Goal: Find specific page/section: Locate item on page

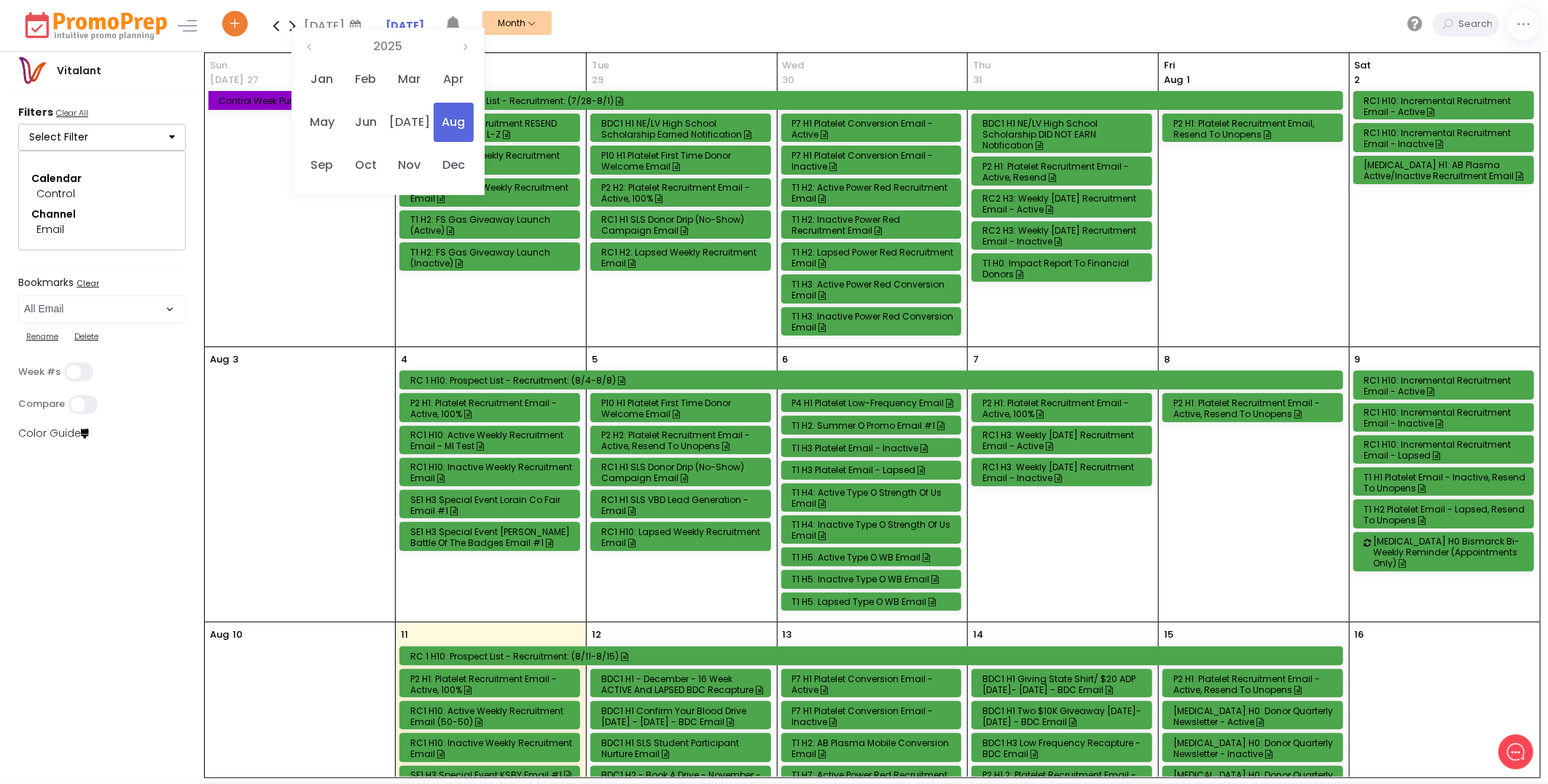
click at [350, 31] on div "[DATE] Su Mo Tu We Th Fr Sa 27 28 29 30 31 1 2 3 4 5 6 7 8 9 10 11 12 13 14 15 …" at bounding box center [388, 111] width 193 height 167
click at [448, 76] on span "Apr" at bounding box center [453, 79] width 40 height 40
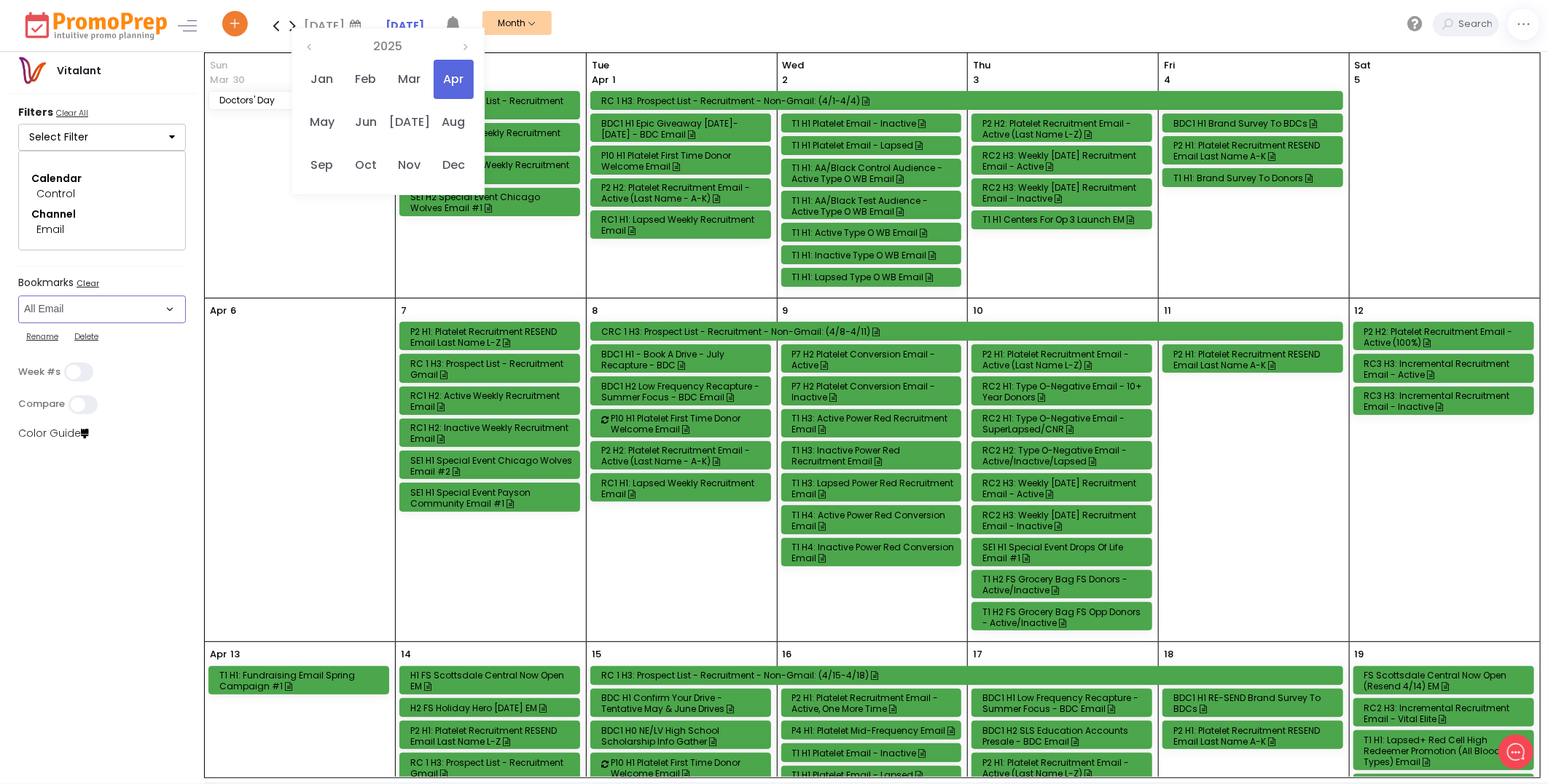
click at [168, 311] on select "Select Bookmark All Email All Phone All Push All SMS/MMS Direct Mail Donation C…" at bounding box center [102, 309] width 167 height 28
select select "237"
click at [18, 311] on select "Select Bookmark All Email All Phone All Push All SMS/MMS Direct Mail Donation C…" at bounding box center [102, 309] width 167 height 28
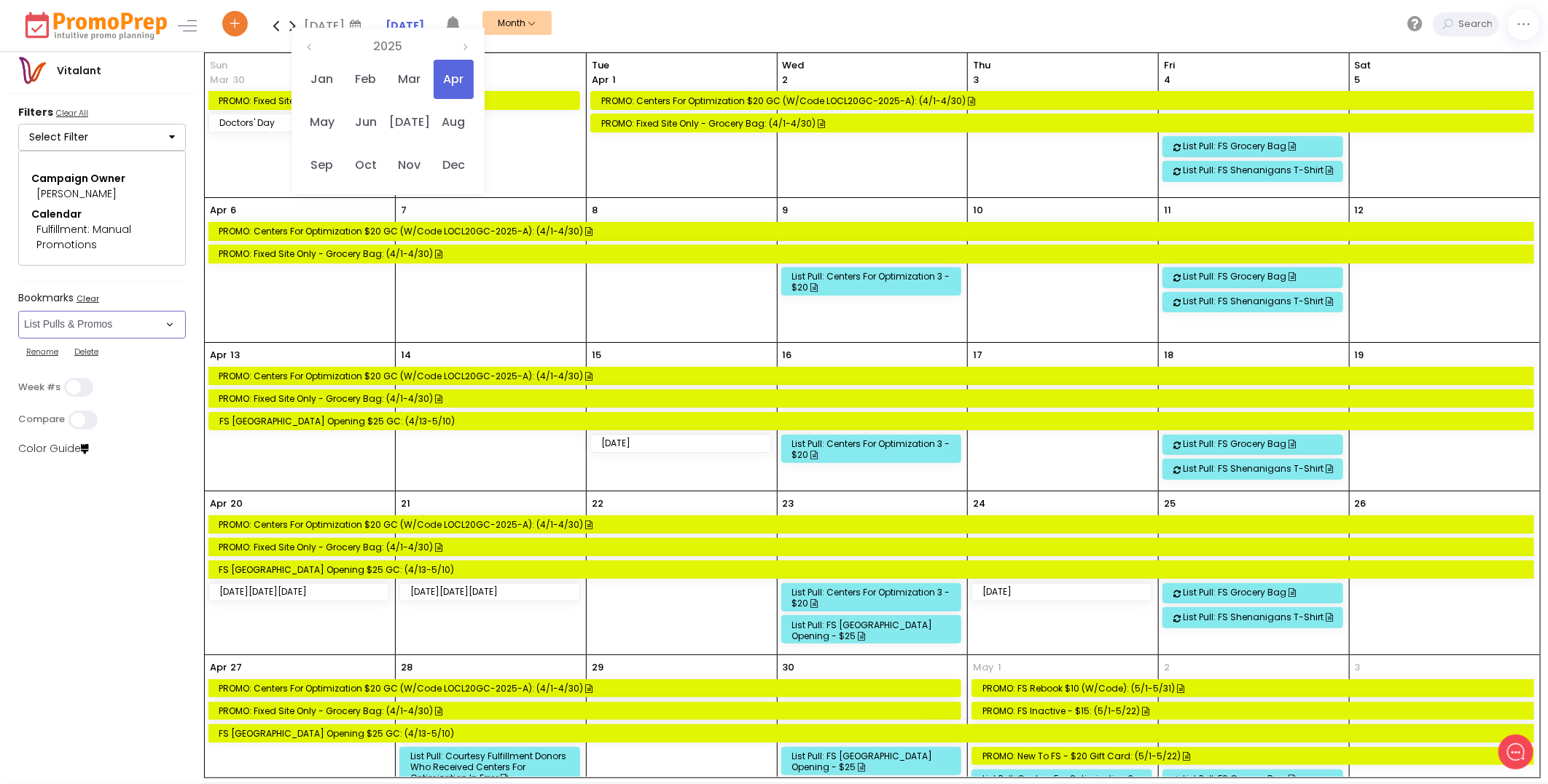
click at [507, 231] on div "PROMO: Centers for Optimization $20 GC (w/code LOCL20GC-2025-A): (4/1-4/30)" at bounding box center [873, 231] width 1310 height 11
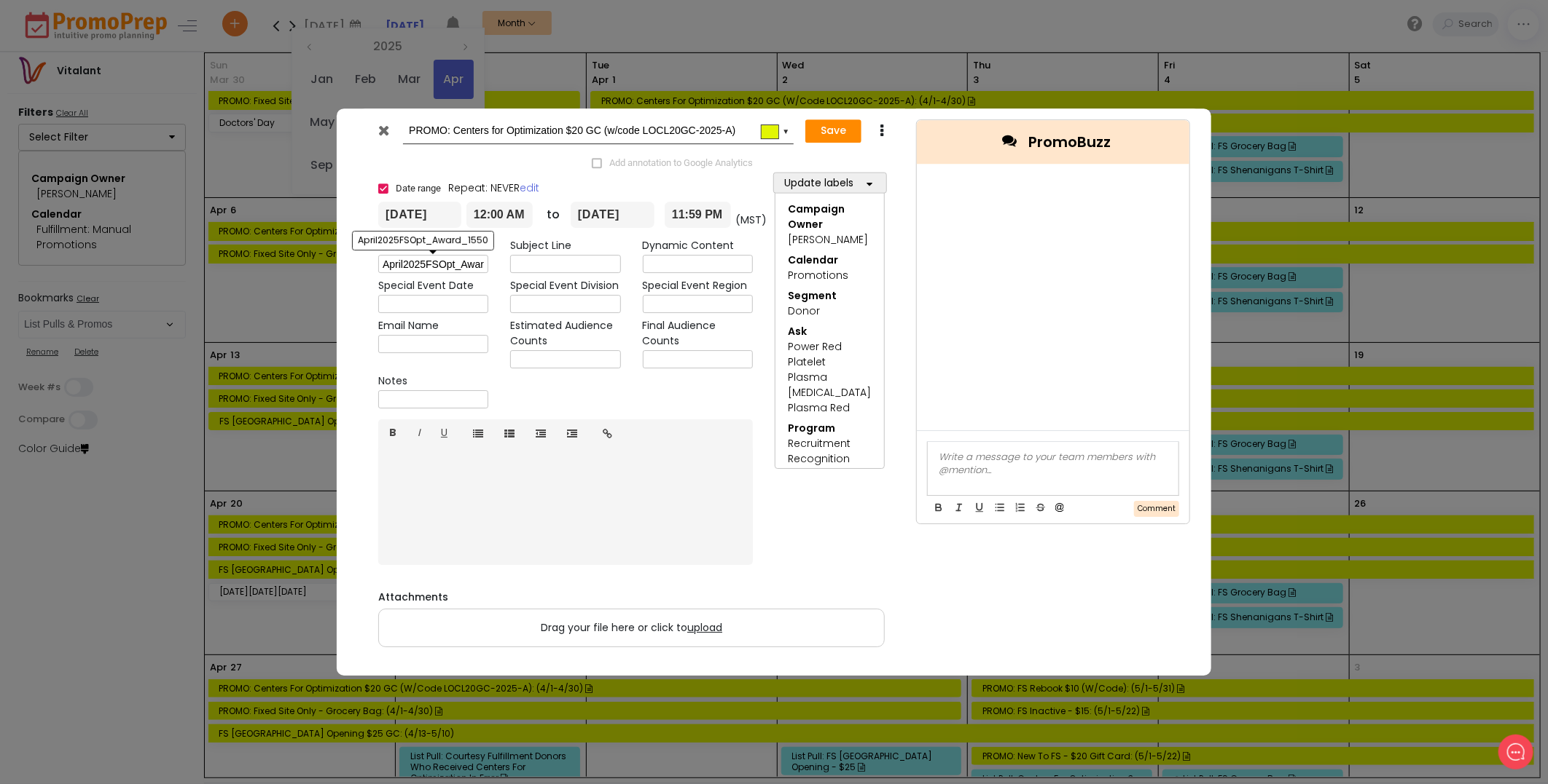
click at [418, 265] on input "April2025FSOpt_Award_1550" at bounding box center [433, 264] width 110 height 18
click at [420, 265] on input "April2025FSOpt_Award_1550" at bounding box center [433, 264] width 110 height 18
click at [388, 128] on icon at bounding box center [384, 131] width 11 height 15
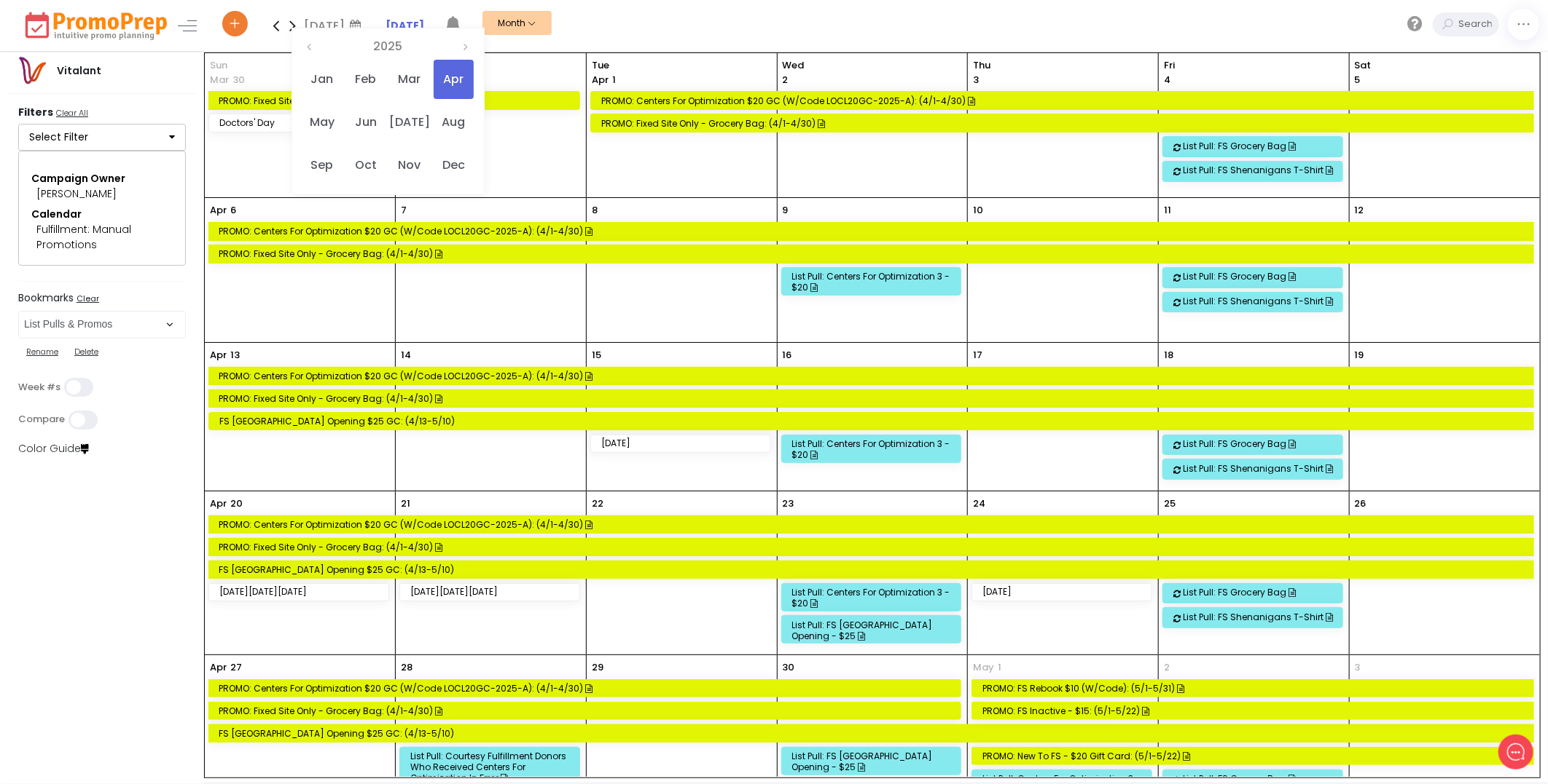
click at [291, 25] on icon at bounding box center [292, 25] width 16 height 29
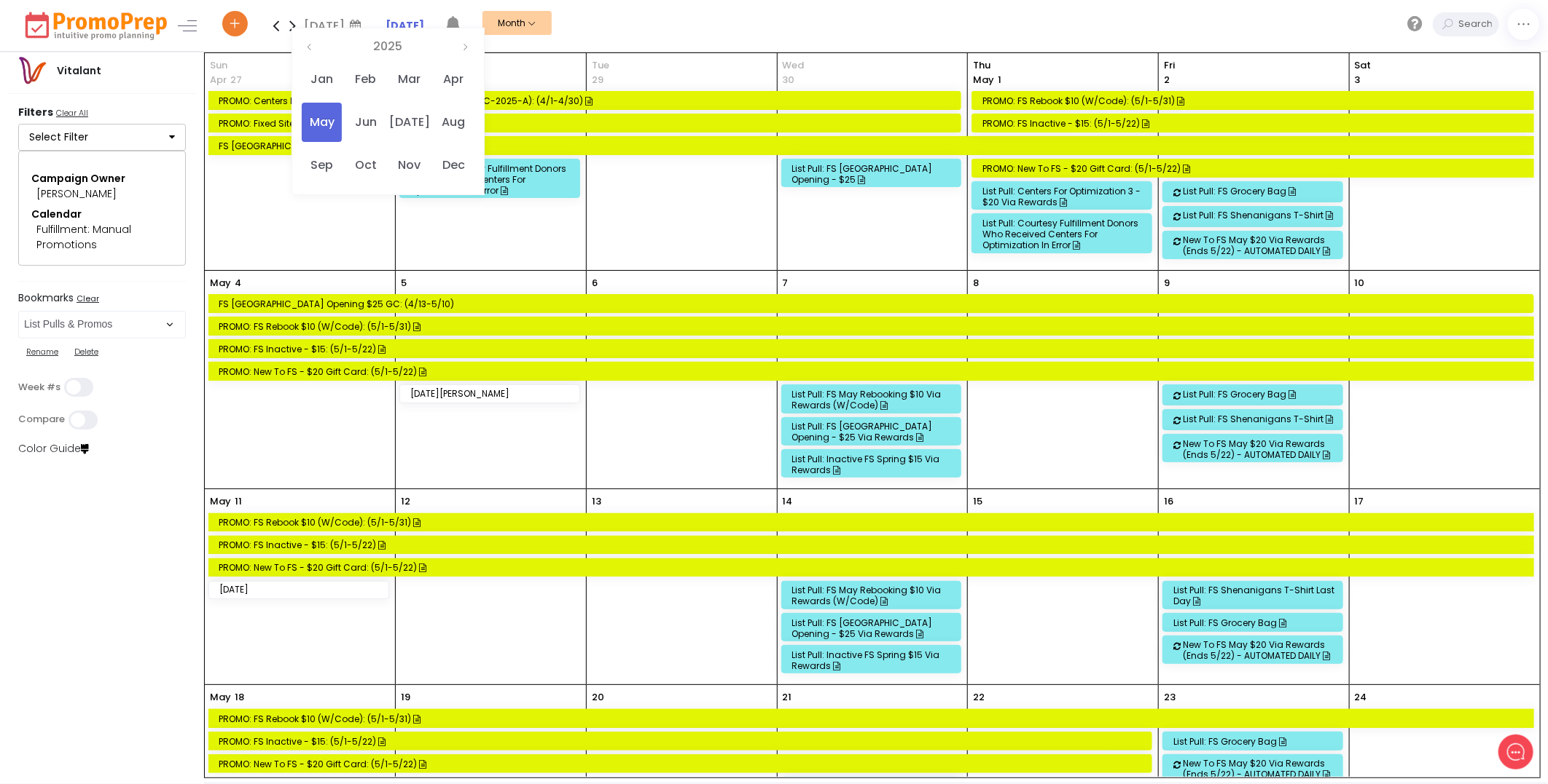
click at [291, 25] on icon at bounding box center [292, 25] width 16 height 29
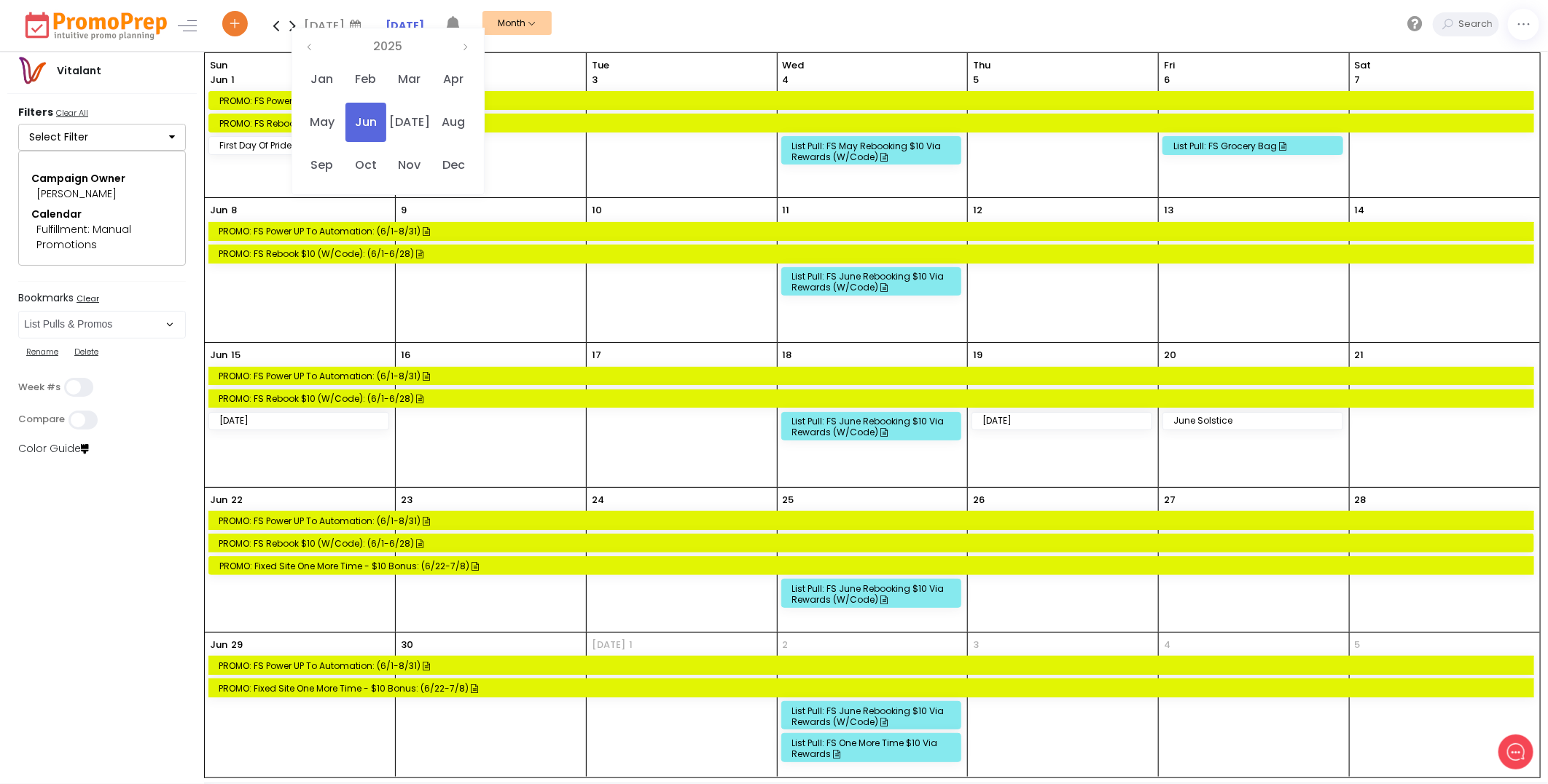
click at [291, 25] on icon at bounding box center [292, 25] width 16 height 29
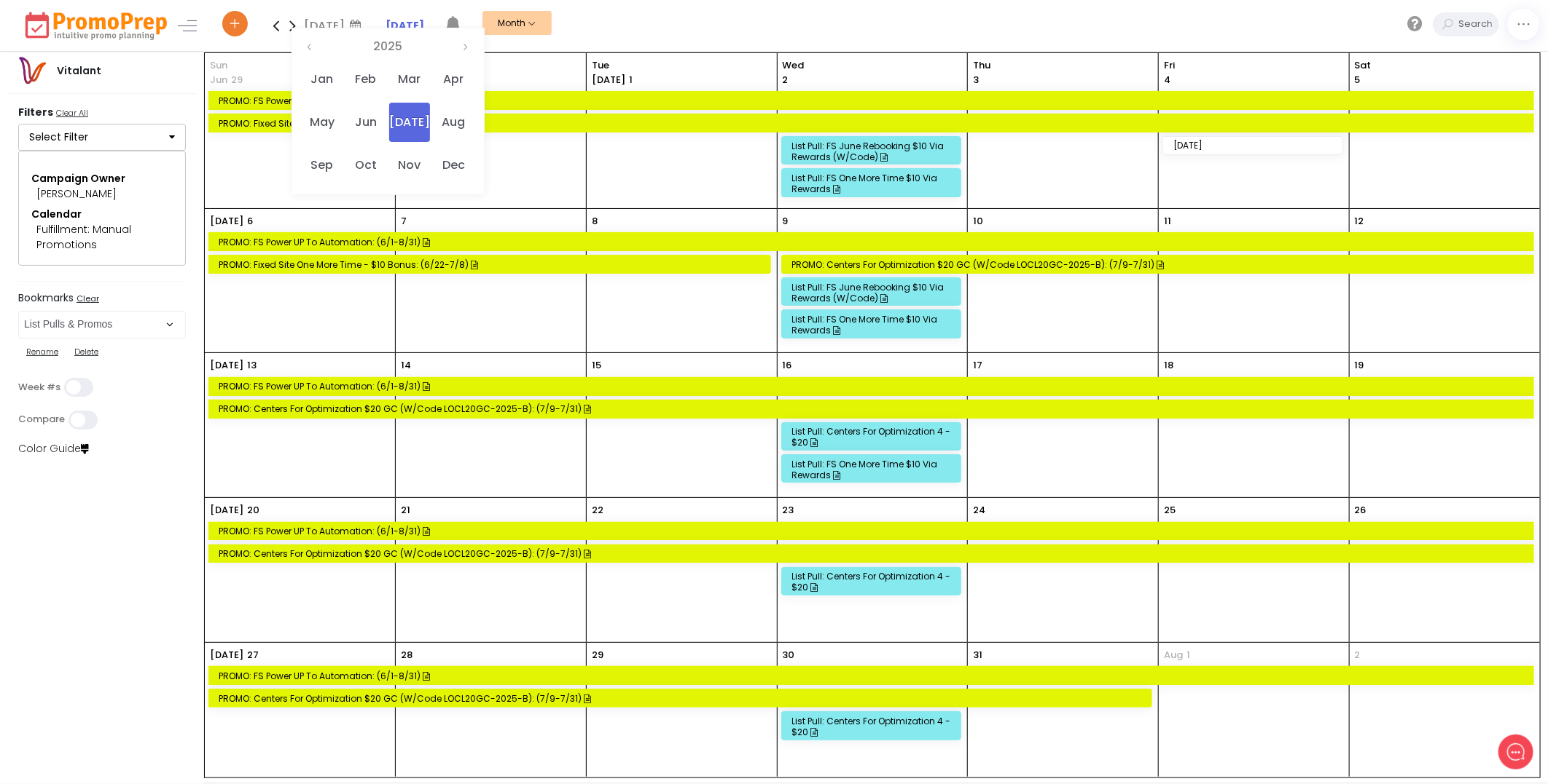
click at [463, 409] on div "PROMO: Centers for Optimization $20 GC (w/code LOCL20GC-2025-B): (7/9-7/31)" at bounding box center [873, 408] width 1310 height 11
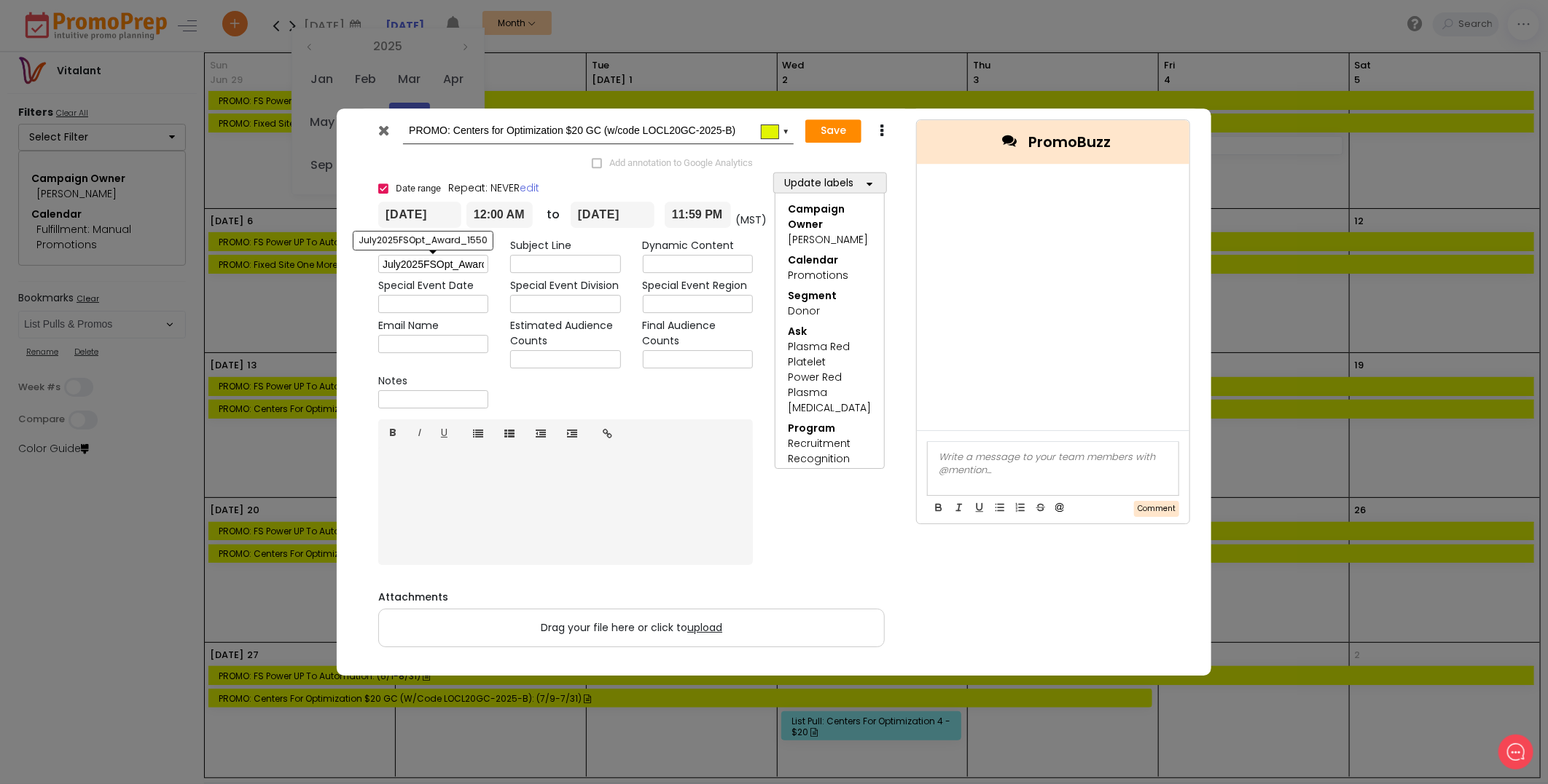
click at [451, 264] on input "July2025FSOpt_Award_1550" at bounding box center [433, 264] width 110 height 18
click at [381, 132] on icon at bounding box center [384, 131] width 11 height 15
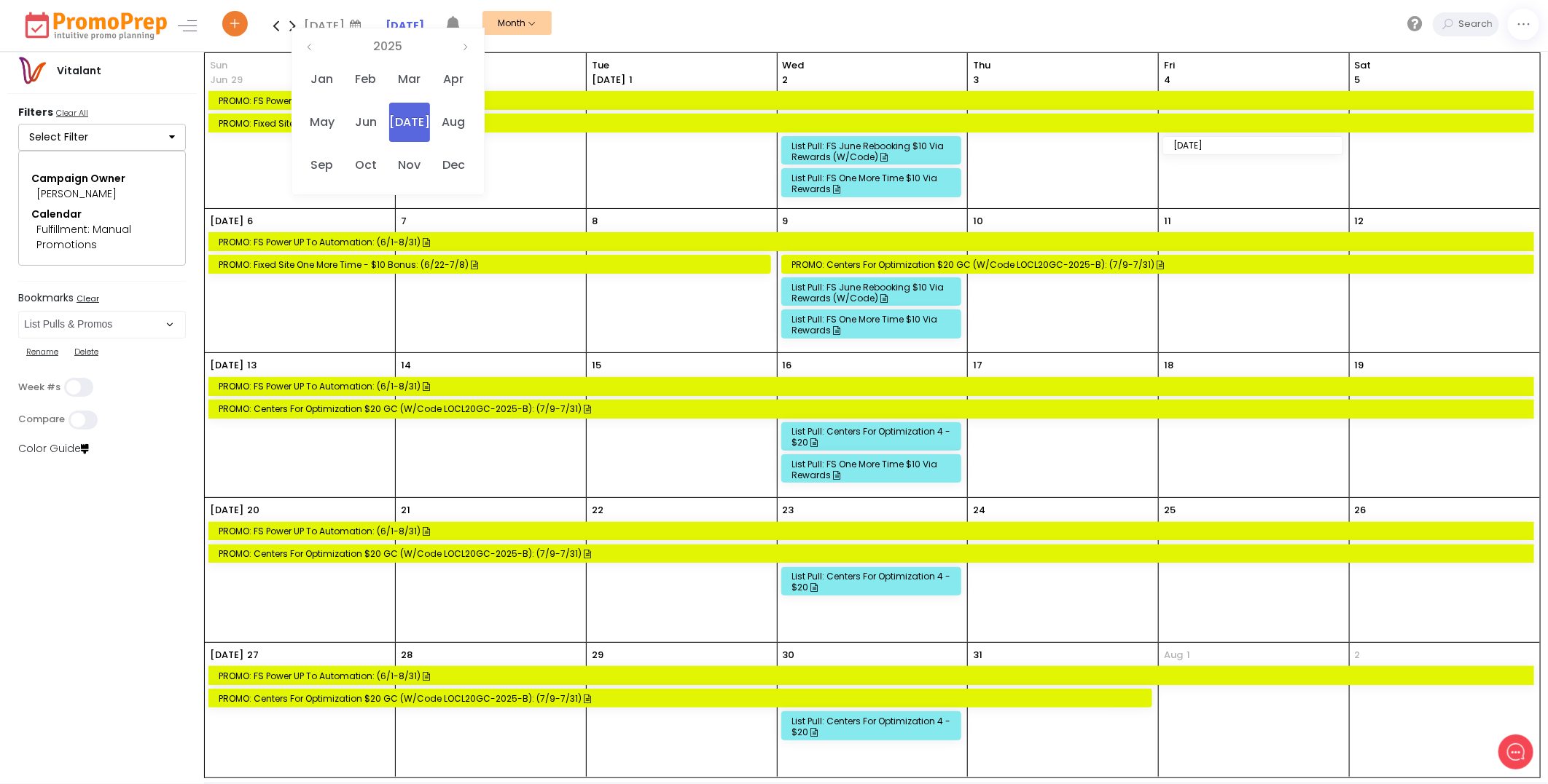
scroll to position [10, 0]
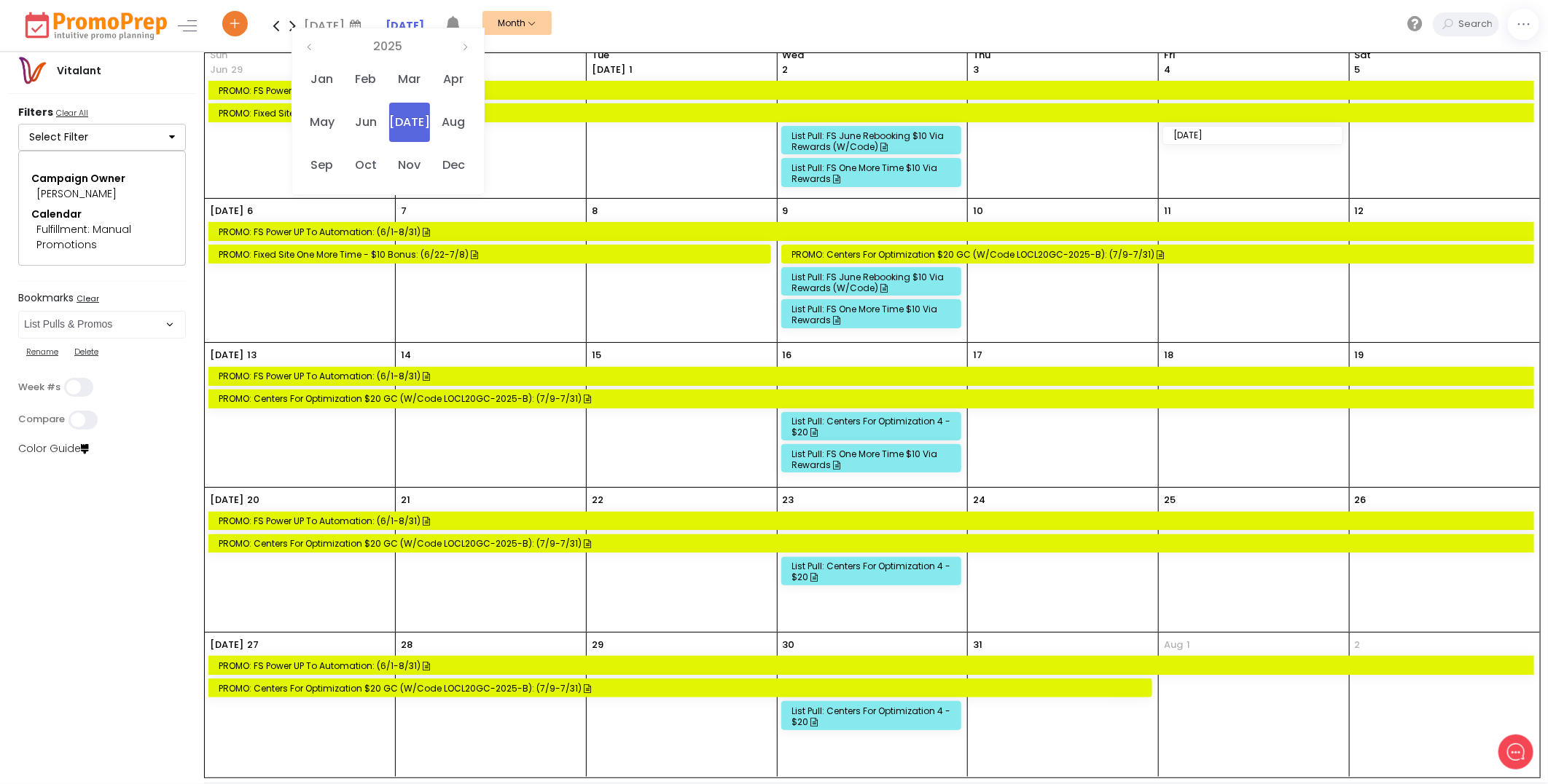
click at [871, 715] on div "List Pull: Centers for Optimization 4 - $20" at bounding box center [873, 716] width 163 height 22
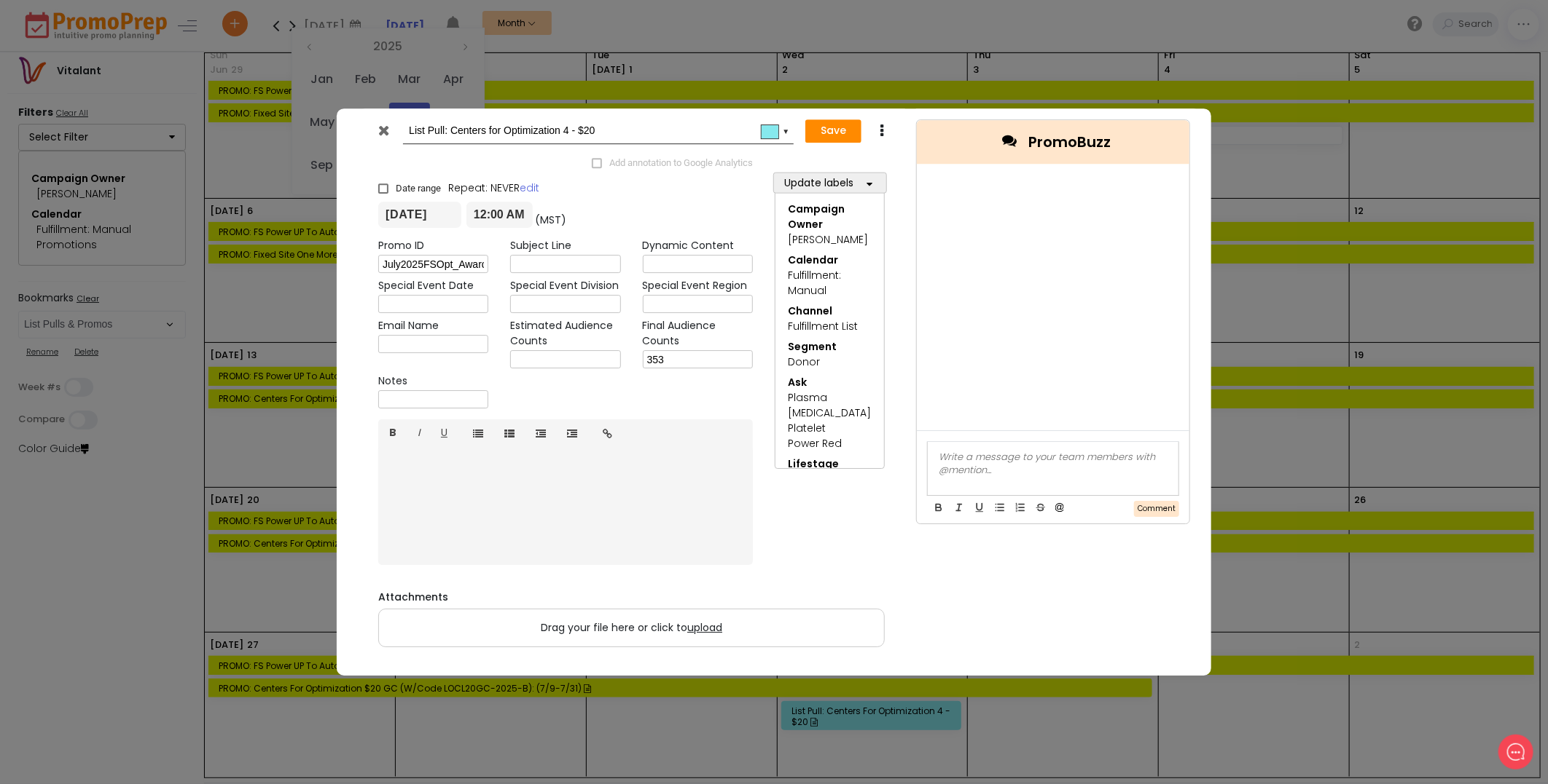
click at [382, 129] on icon at bounding box center [384, 131] width 11 height 15
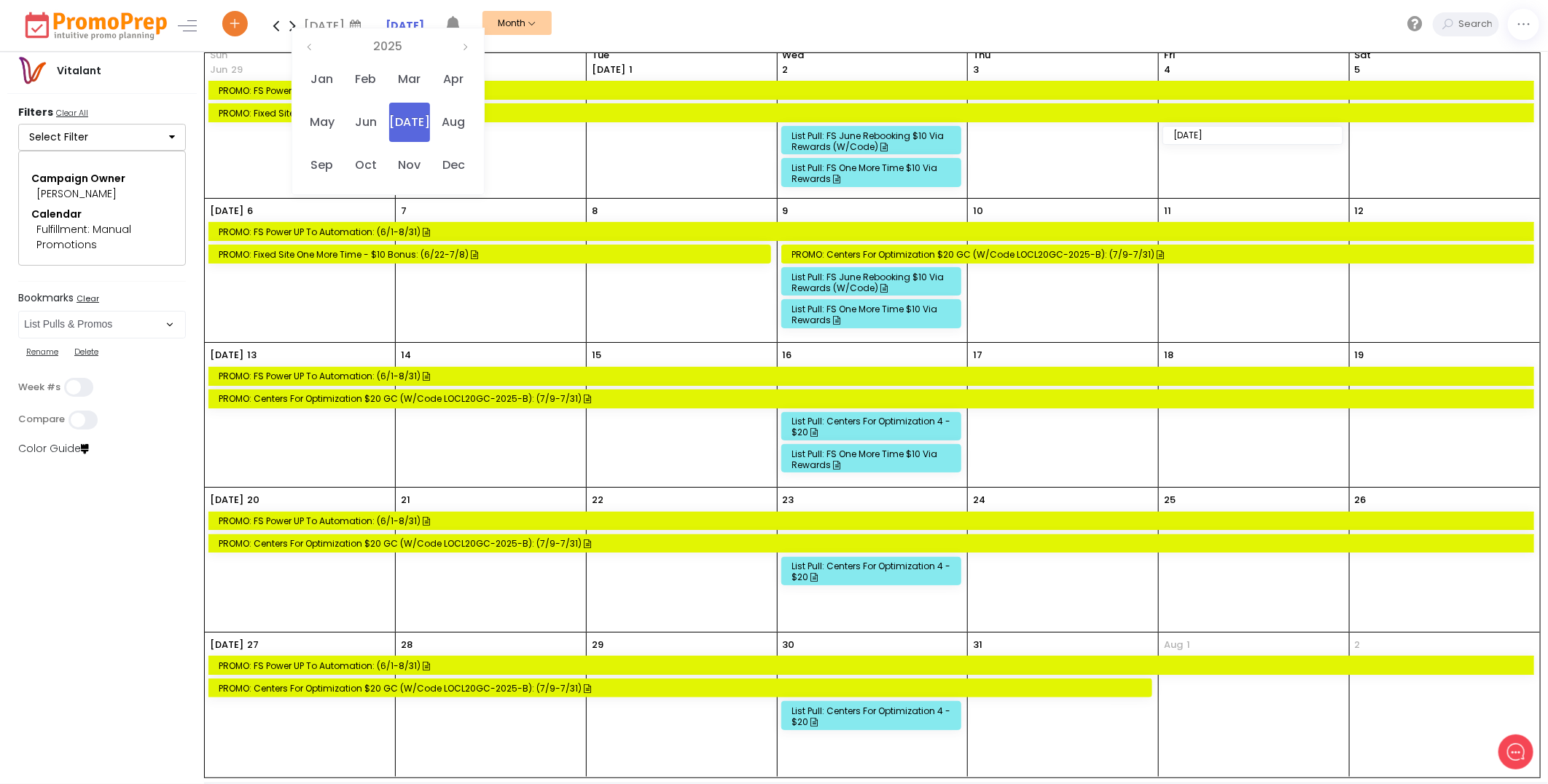
click at [289, 28] on icon at bounding box center [292, 25] width 16 height 29
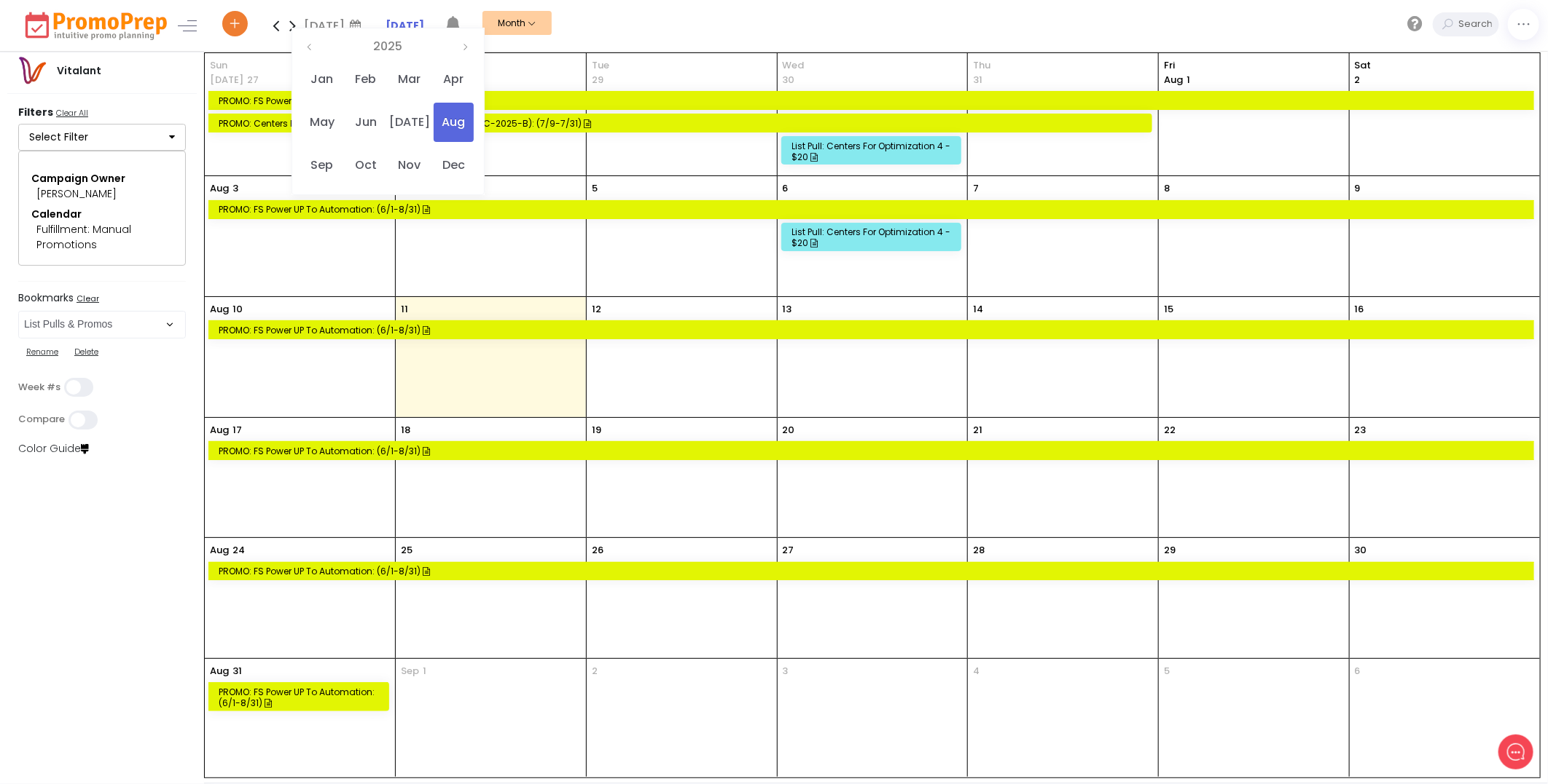
click at [874, 229] on div "List Pull: Centers for Optimization 4 - $20" at bounding box center [873, 237] width 163 height 22
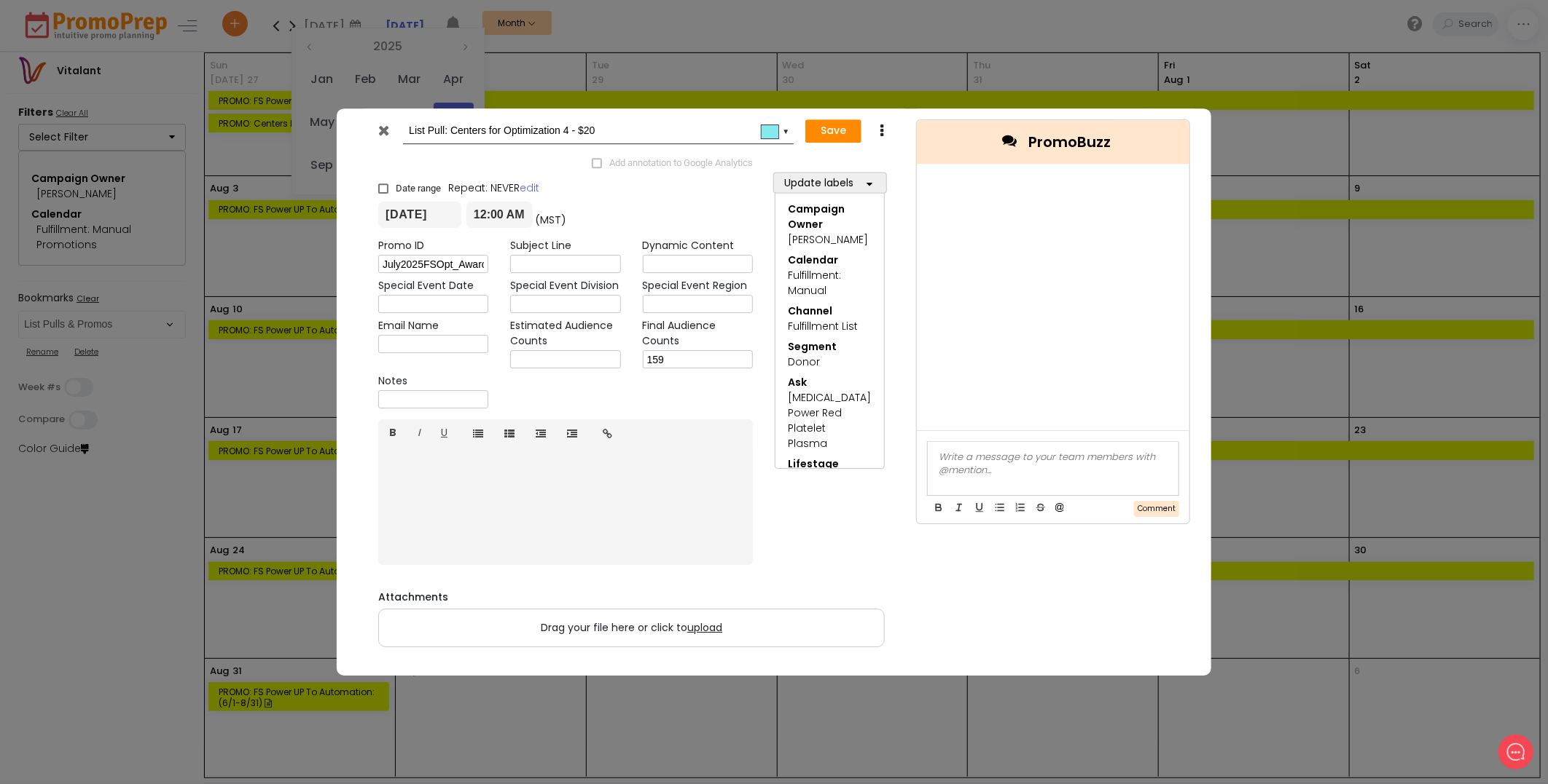
click at [381, 134] on icon at bounding box center [384, 131] width 11 height 15
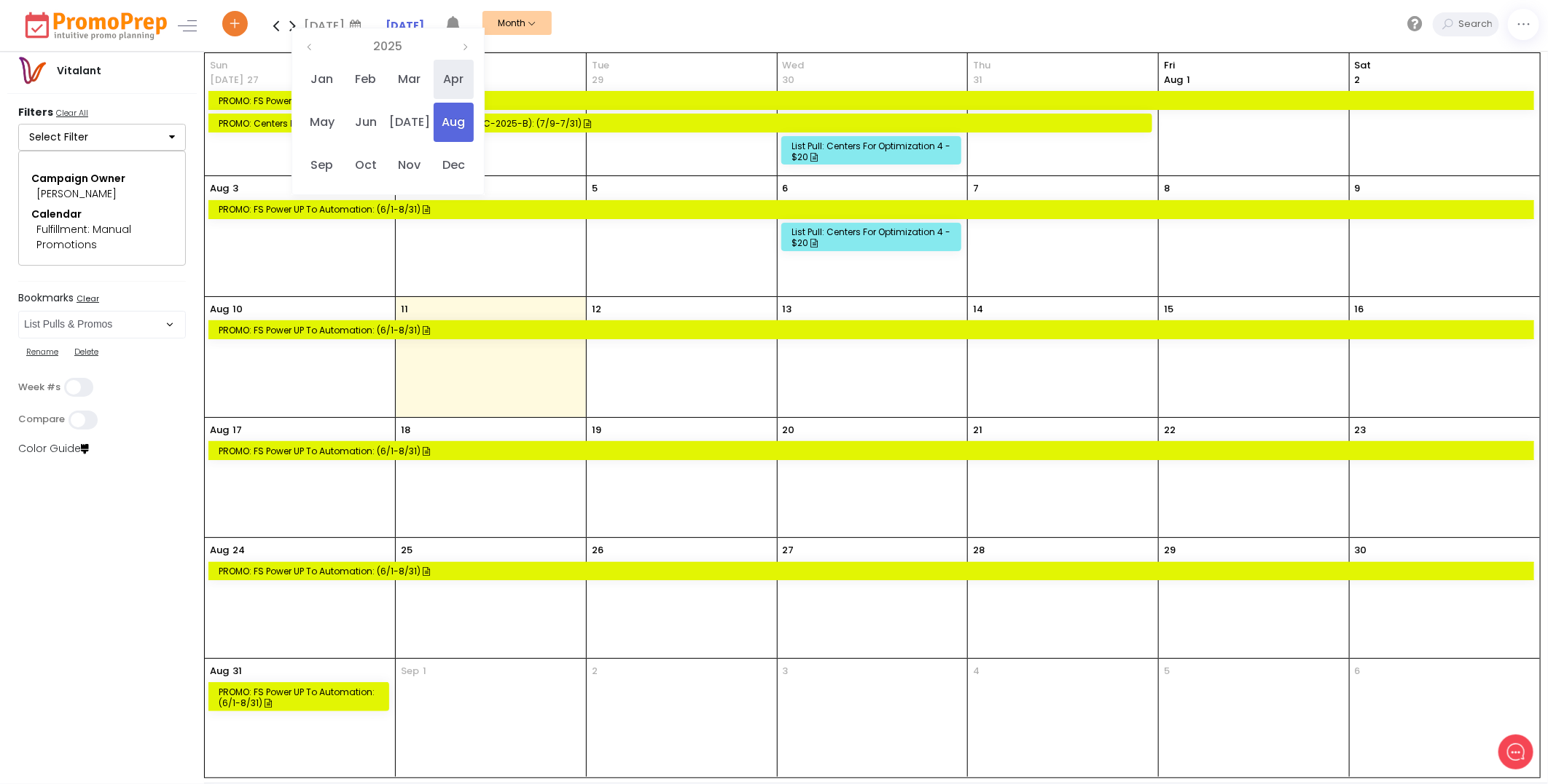
click at [445, 83] on span "Apr" at bounding box center [453, 79] width 40 height 40
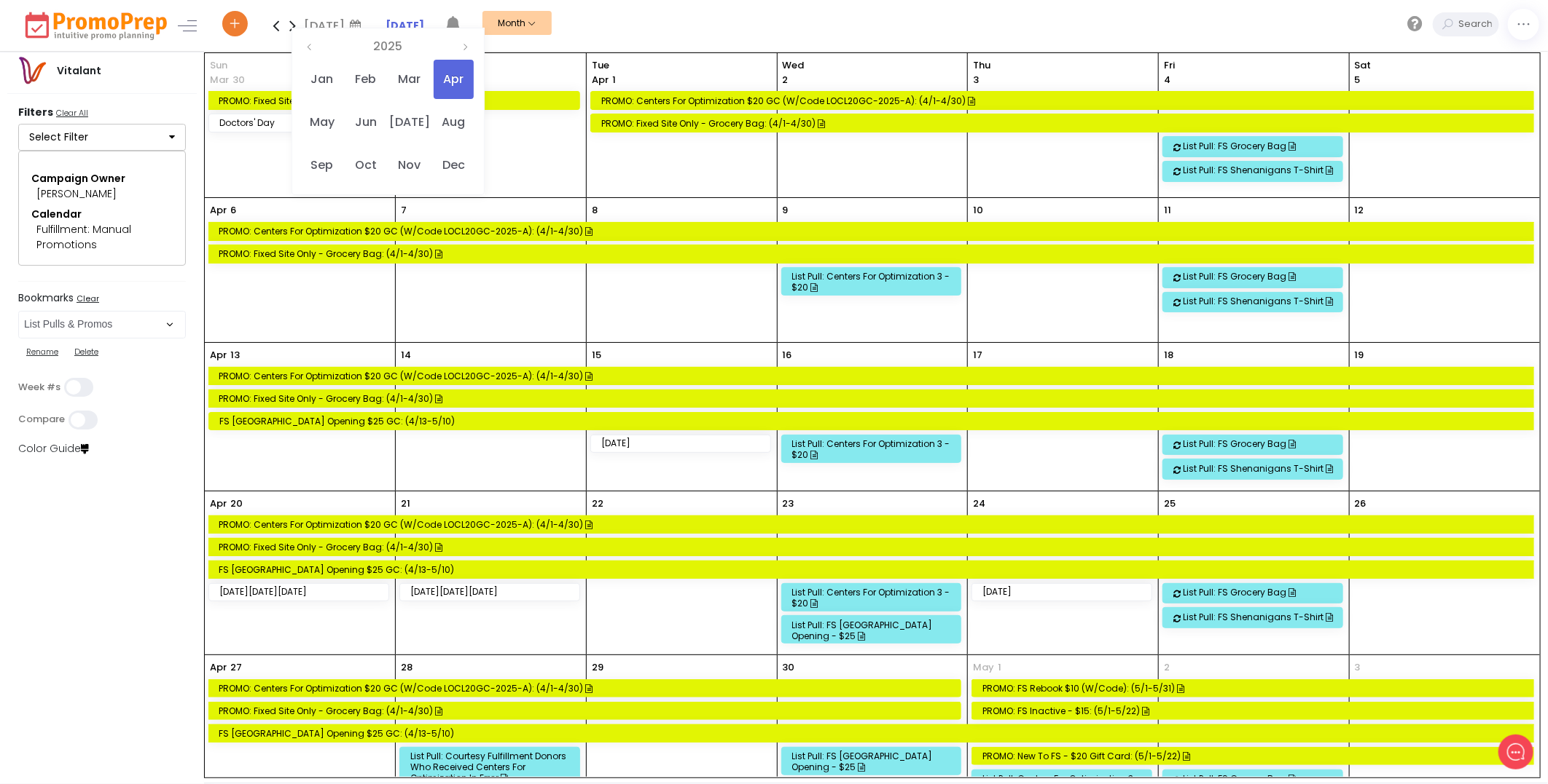
click at [429, 571] on div "FS [GEOGRAPHIC_DATA] Opening $25 GC: (4/13-5/10)" at bounding box center [873, 570] width 1310 height 11
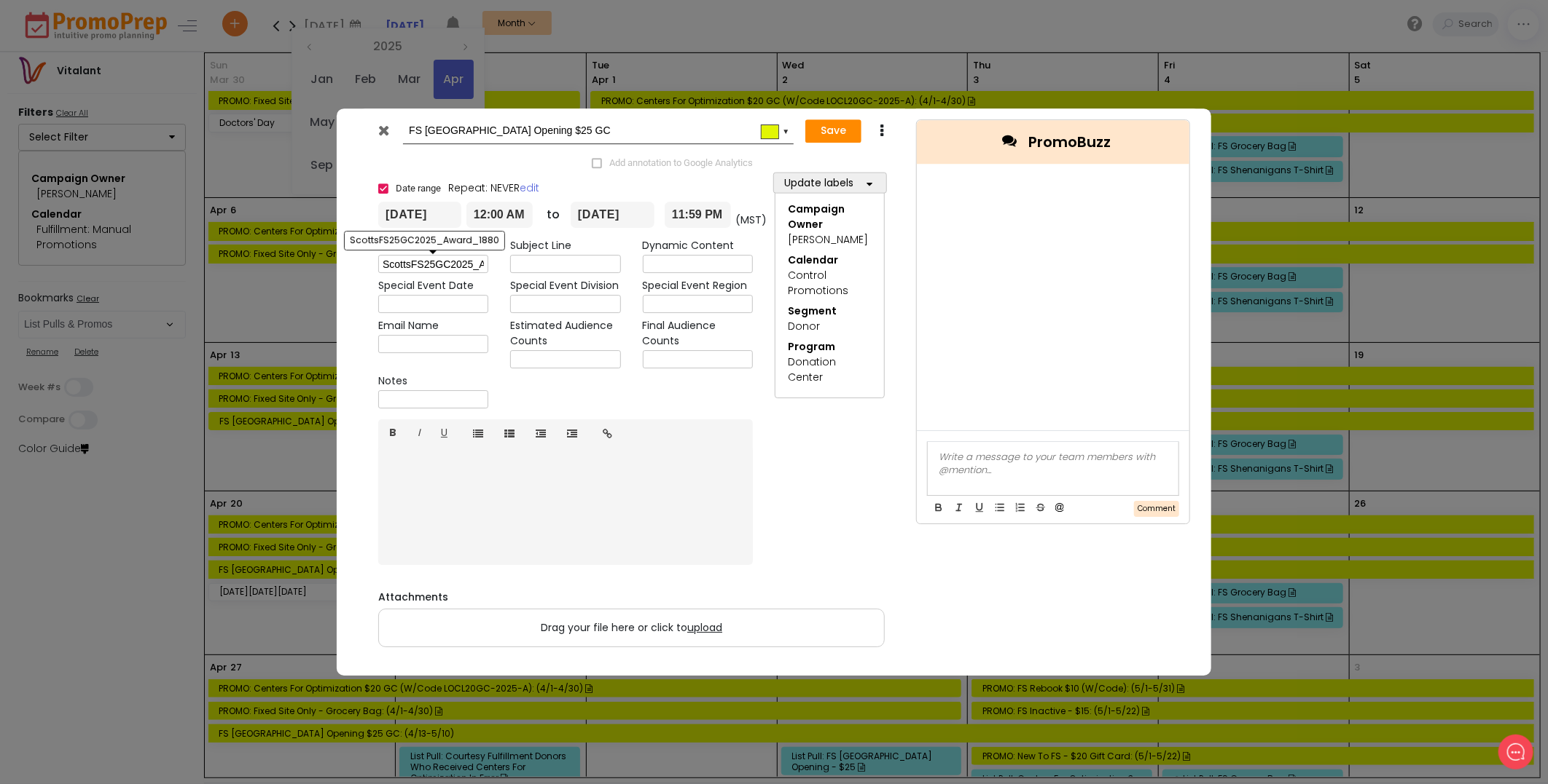
click at [453, 259] on input "ScottsFS25GC2025_Award_1880" at bounding box center [433, 264] width 110 height 18
click at [382, 126] on icon at bounding box center [384, 131] width 11 height 15
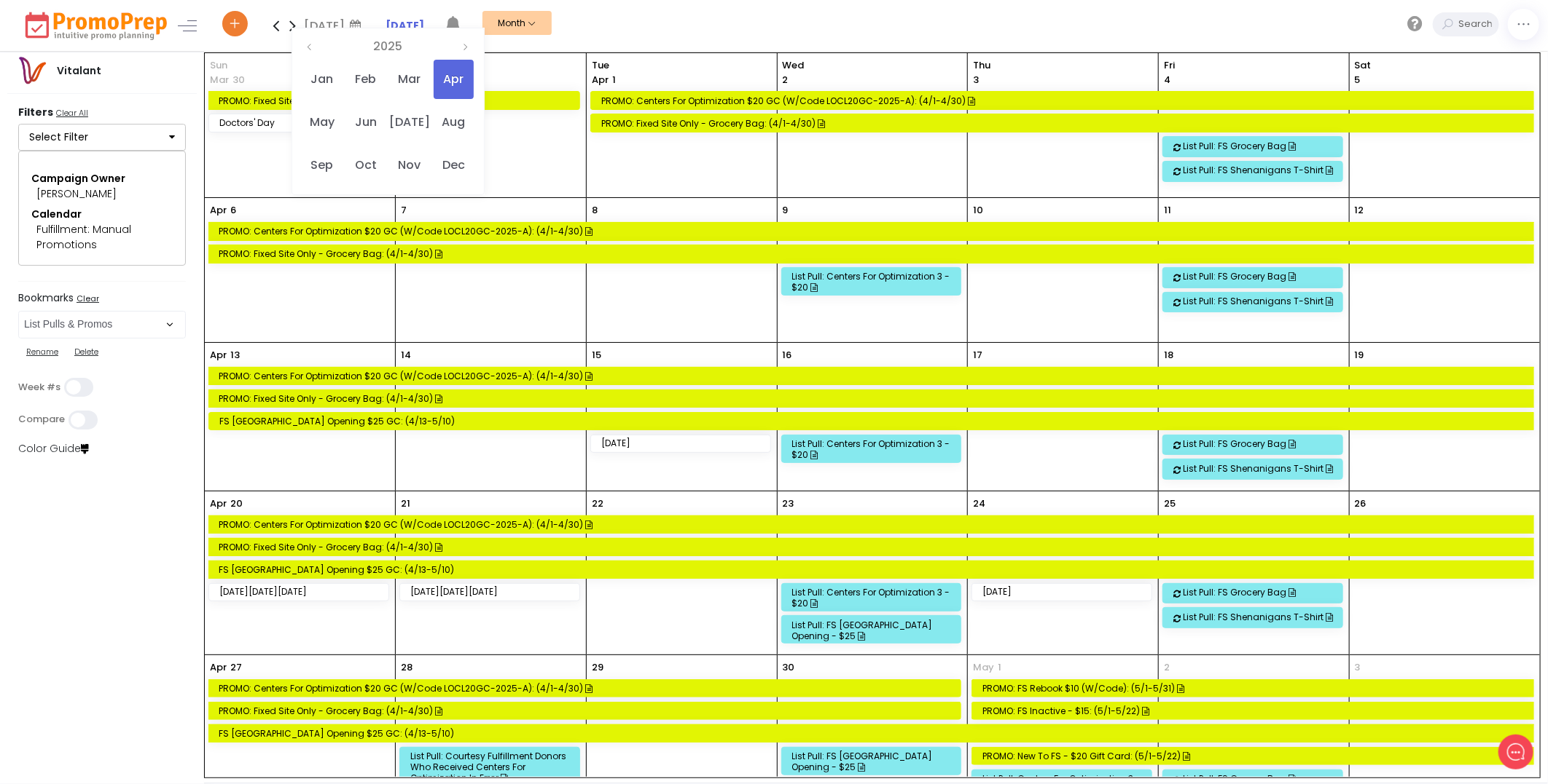
click at [908, 630] on div "List Pull: FS [GEOGRAPHIC_DATA] Opening - $25" at bounding box center [873, 630] width 163 height 22
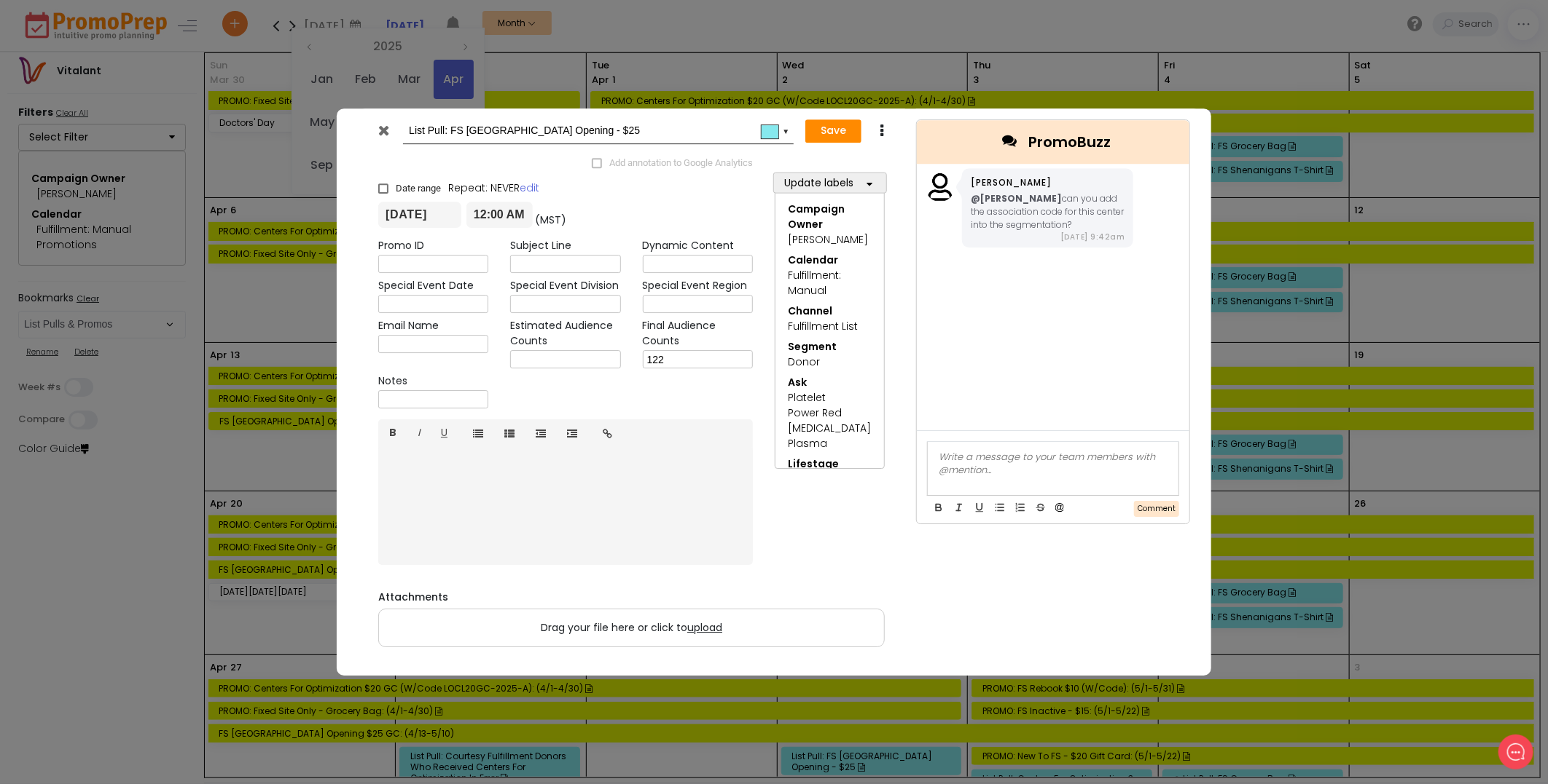
click at [379, 132] on icon at bounding box center [384, 131] width 11 height 15
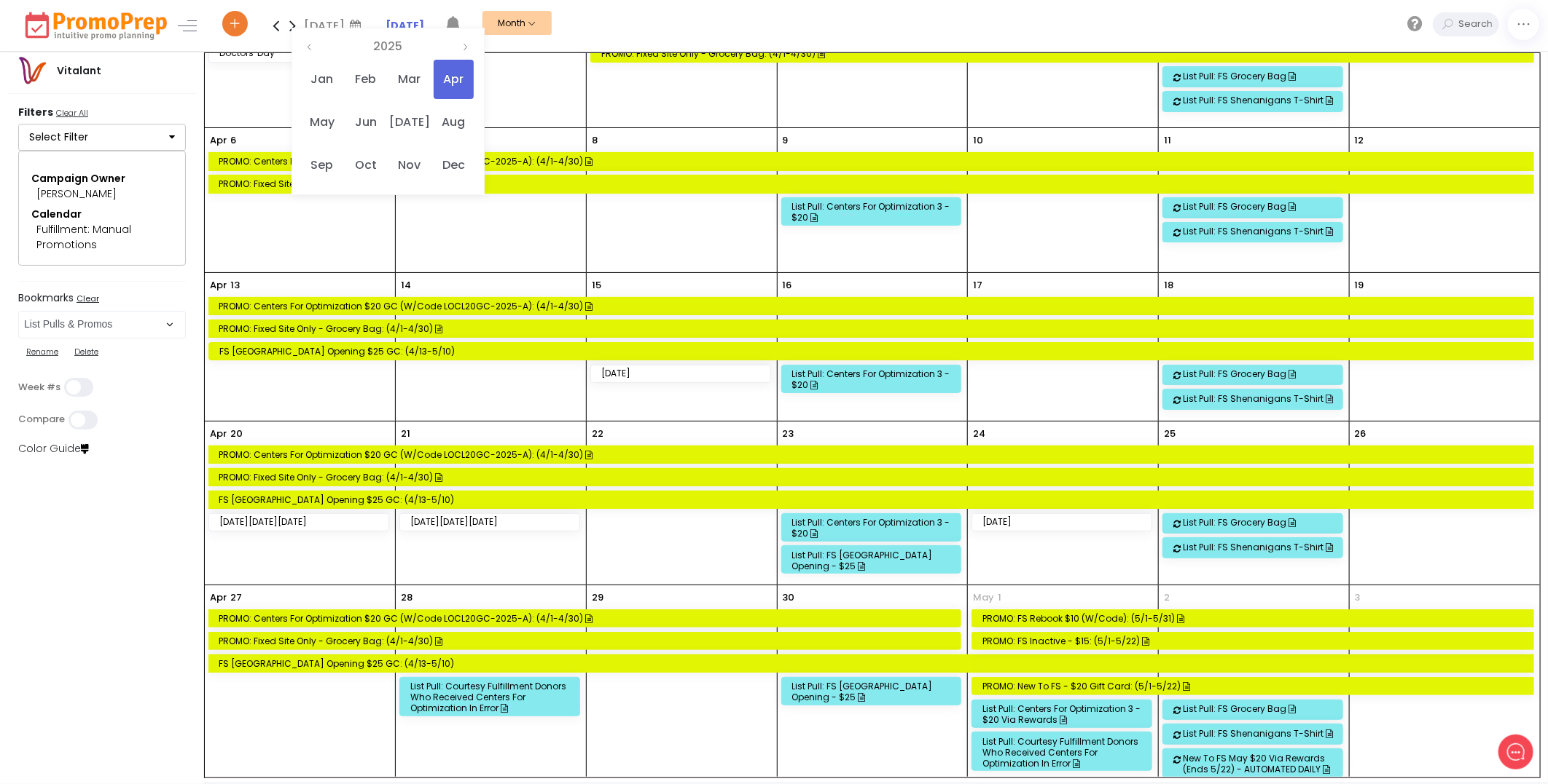
scroll to position [81, 0]
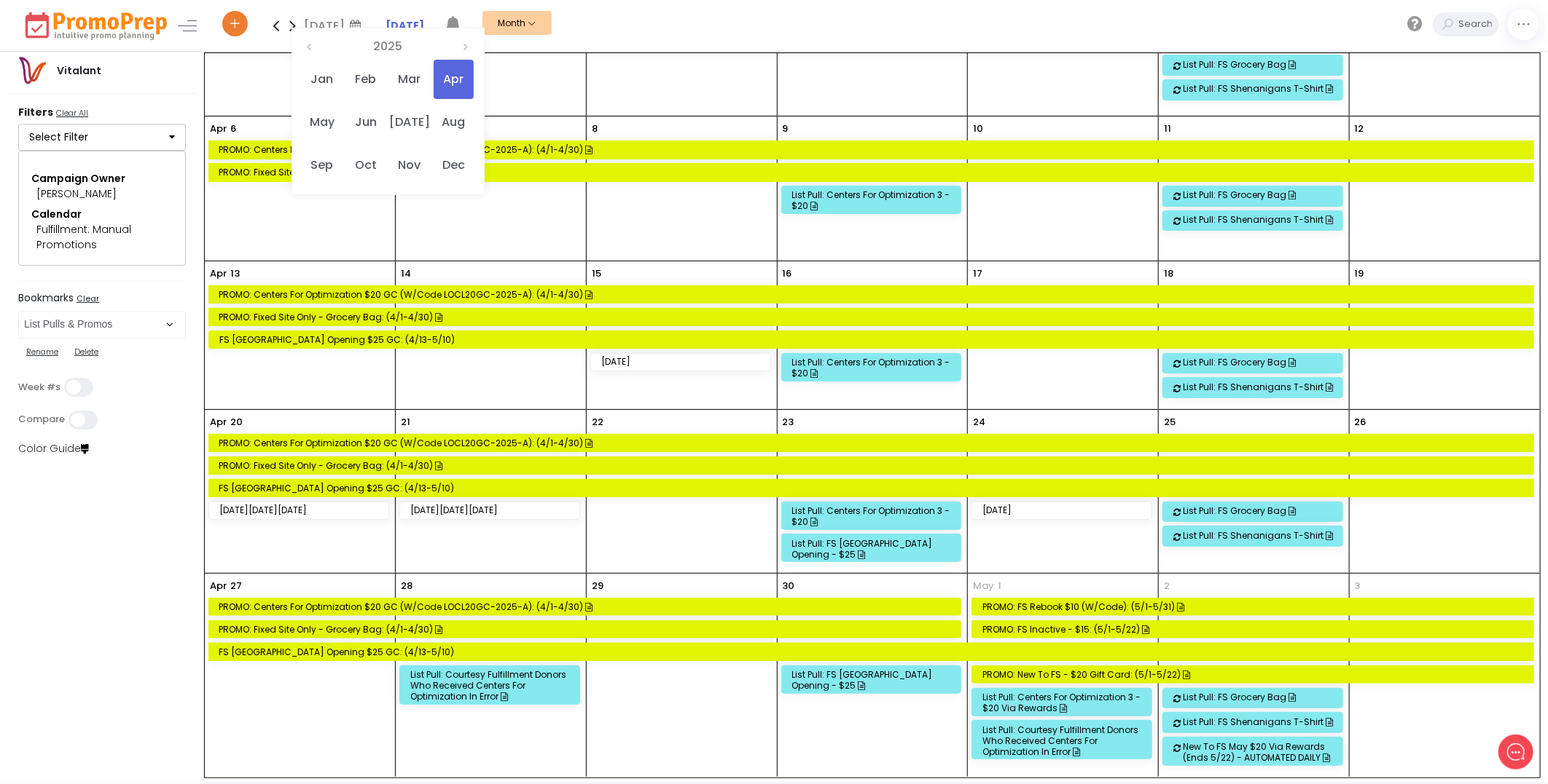
click at [879, 676] on div "List Pull: FS [GEOGRAPHIC_DATA] Opening - $25" at bounding box center [873, 679] width 163 height 22
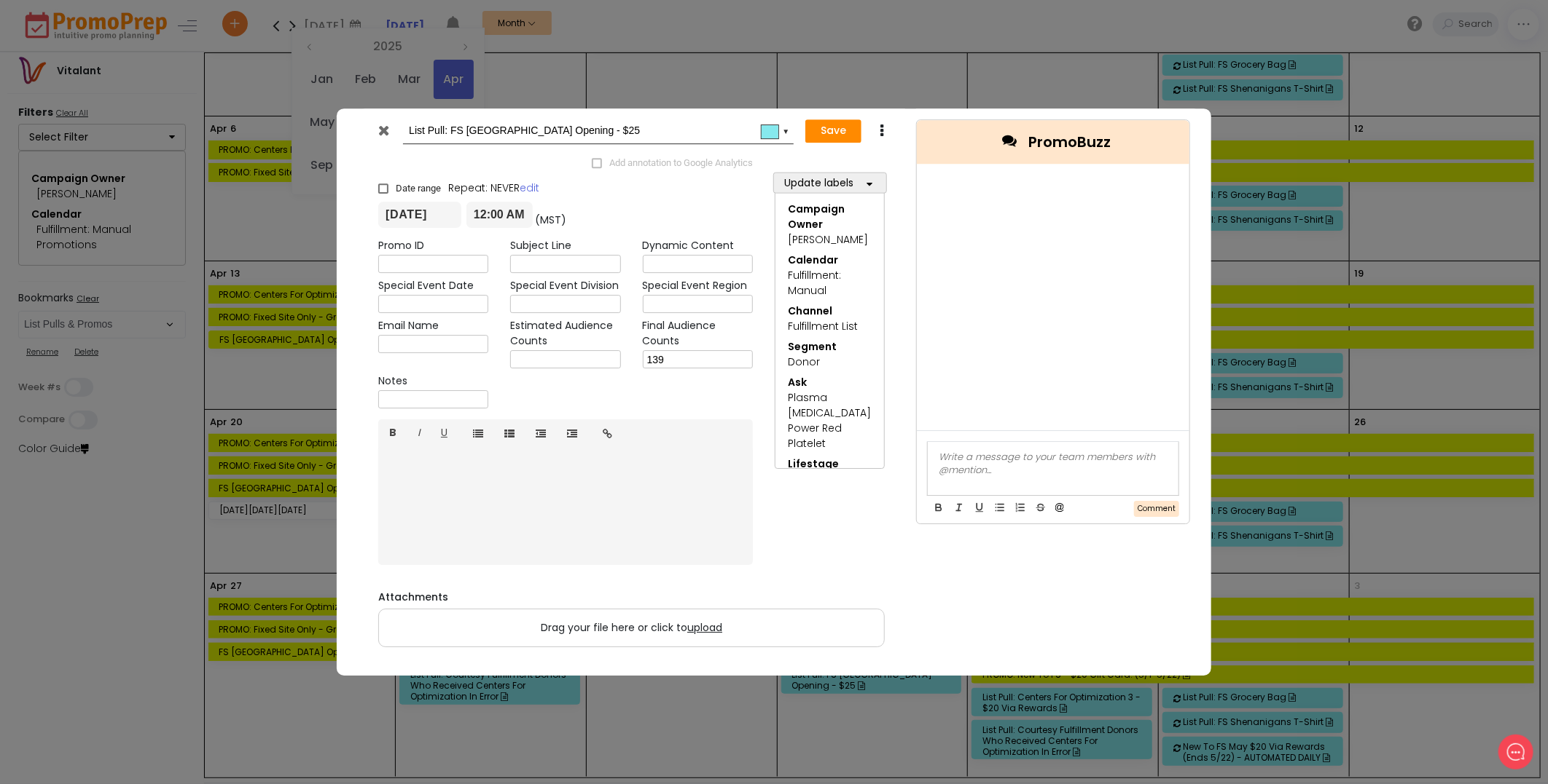
click at [383, 134] on icon at bounding box center [384, 131] width 11 height 15
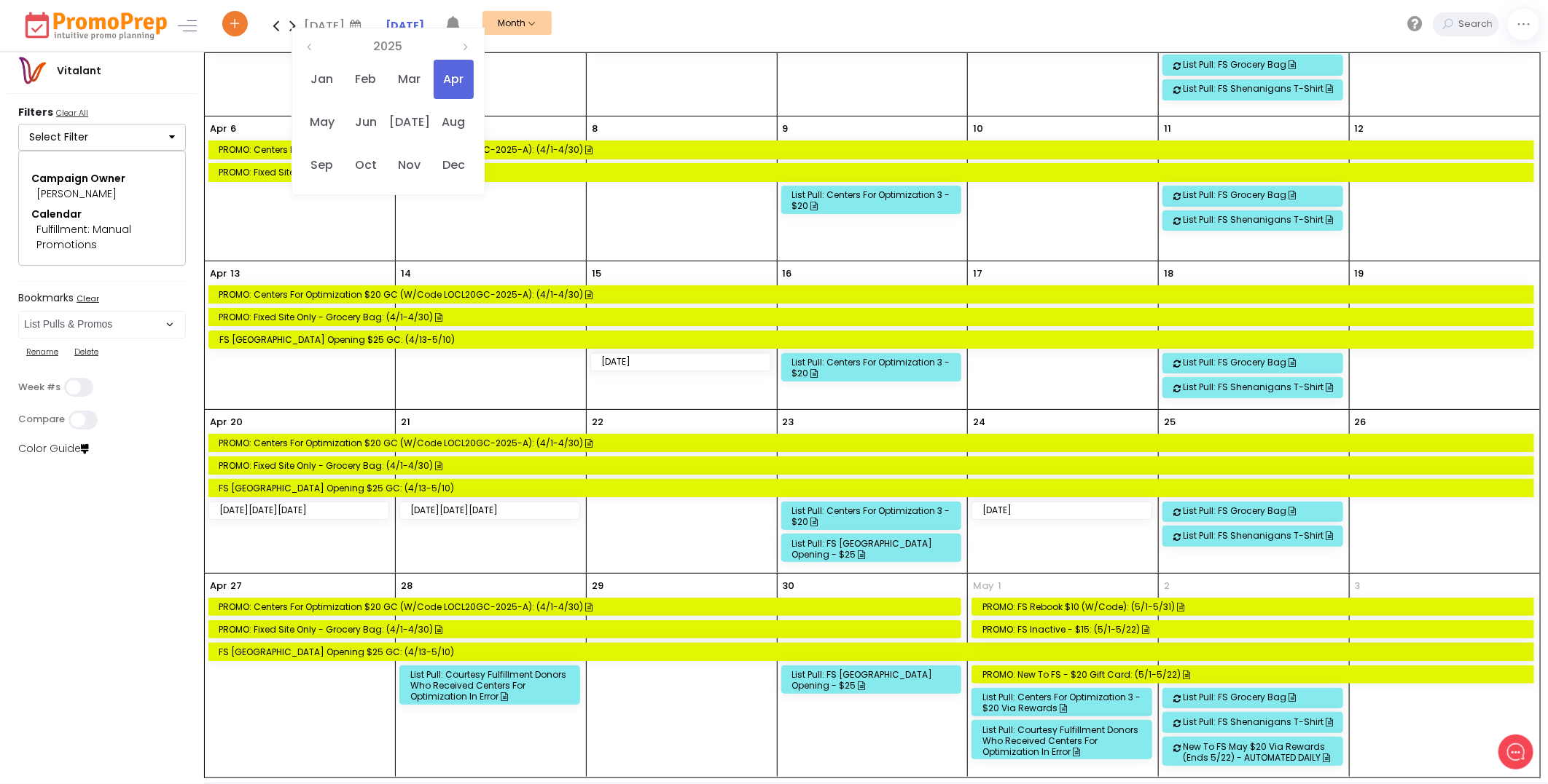
click at [292, 29] on icon at bounding box center [292, 25] width 16 height 29
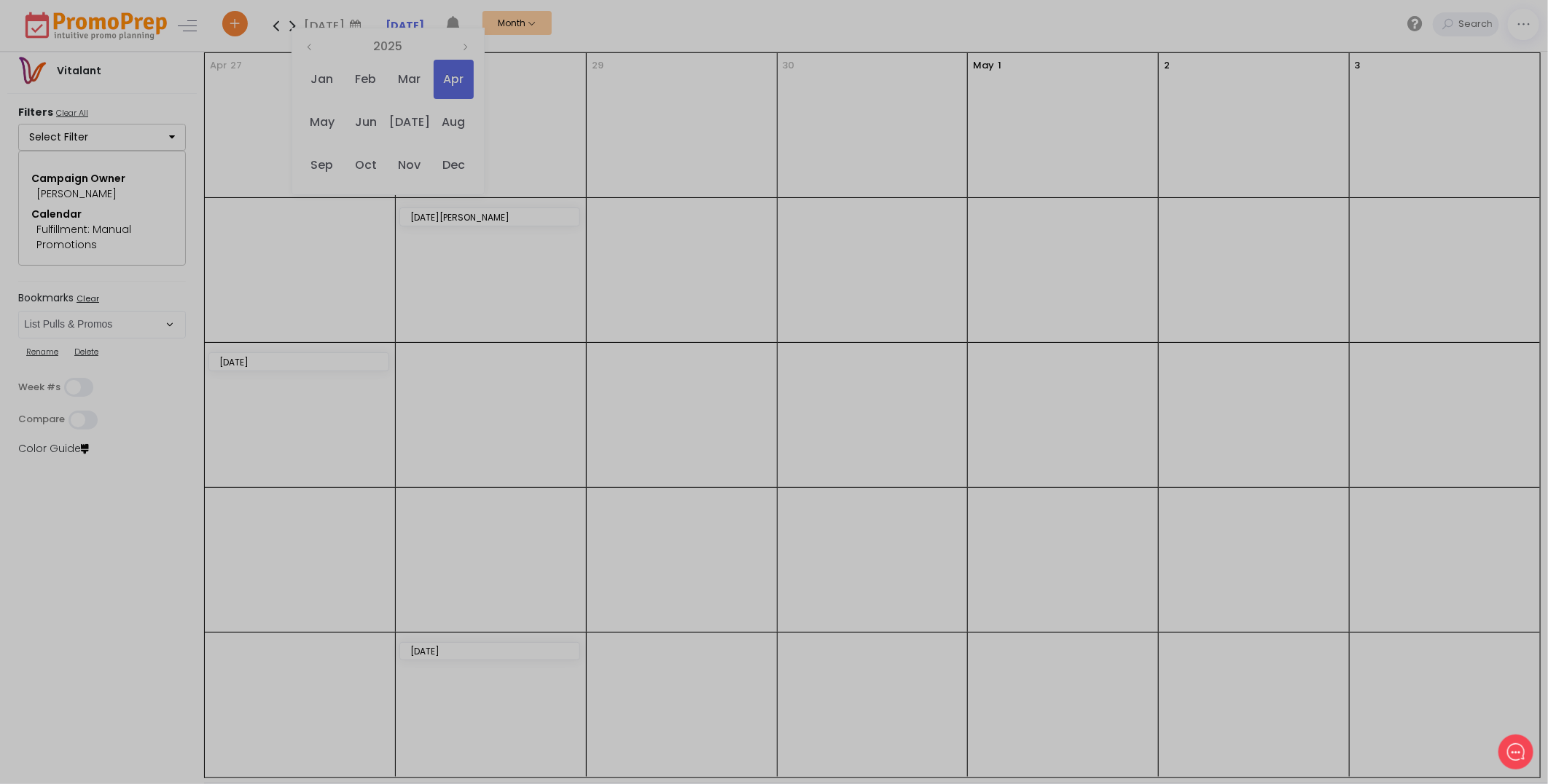
scroll to position [0, 0]
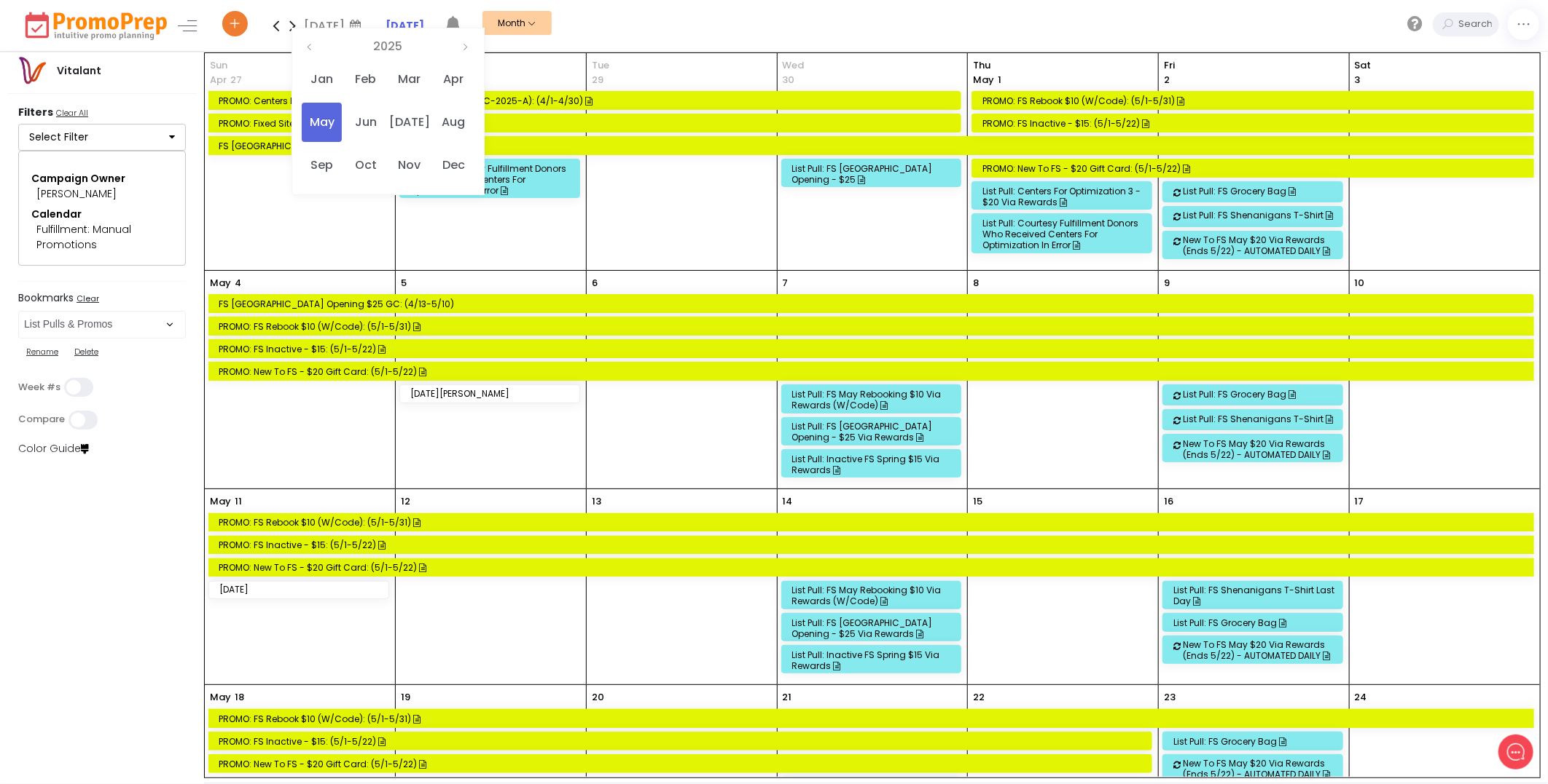
click at [862, 426] on div "List Pull: FS [GEOGRAPHIC_DATA] Opening - $25 via Rewards" at bounding box center [873, 432] width 163 height 22
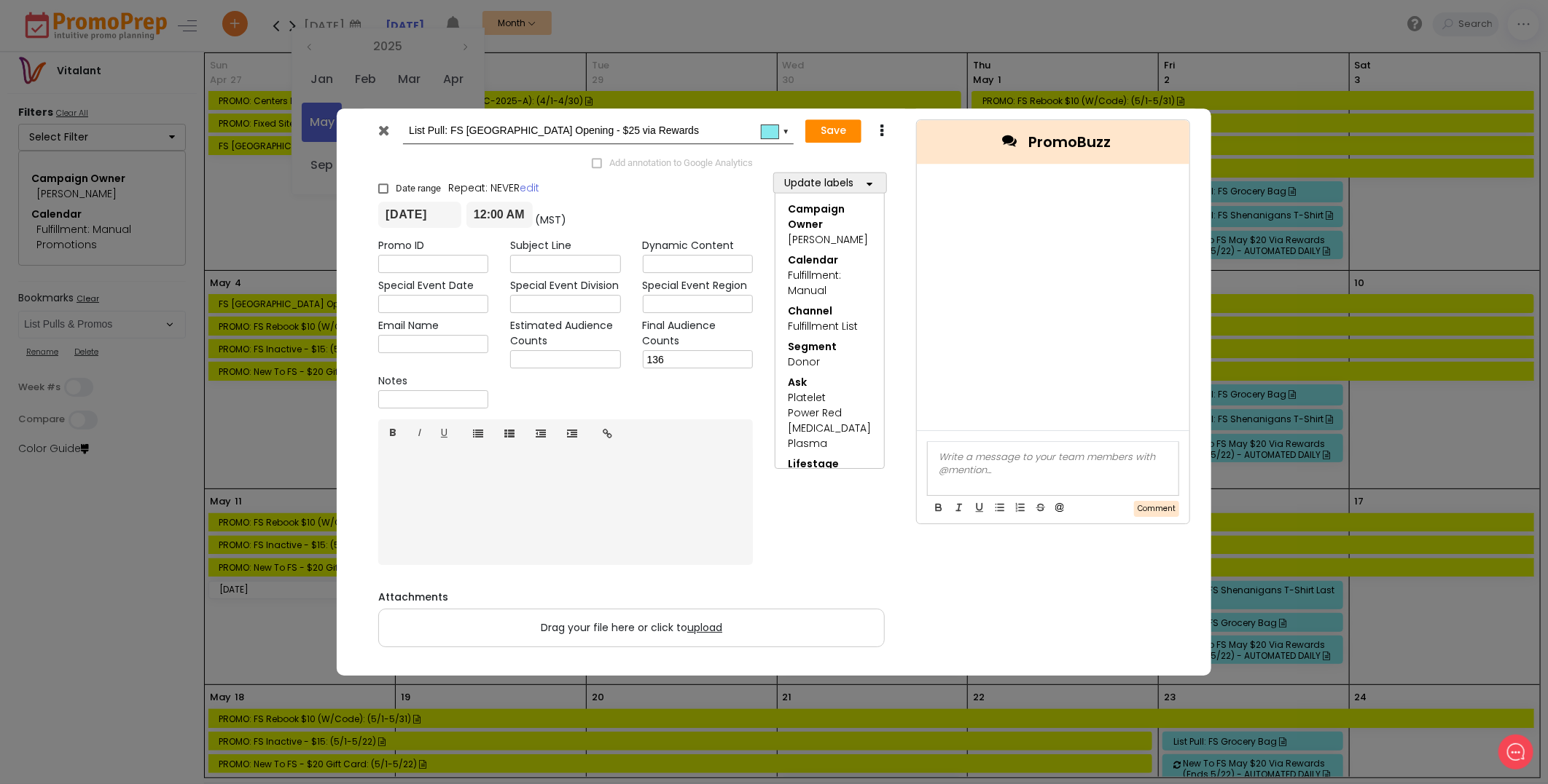
click at [382, 132] on icon at bounding box center [384, 131] width 11 height 15
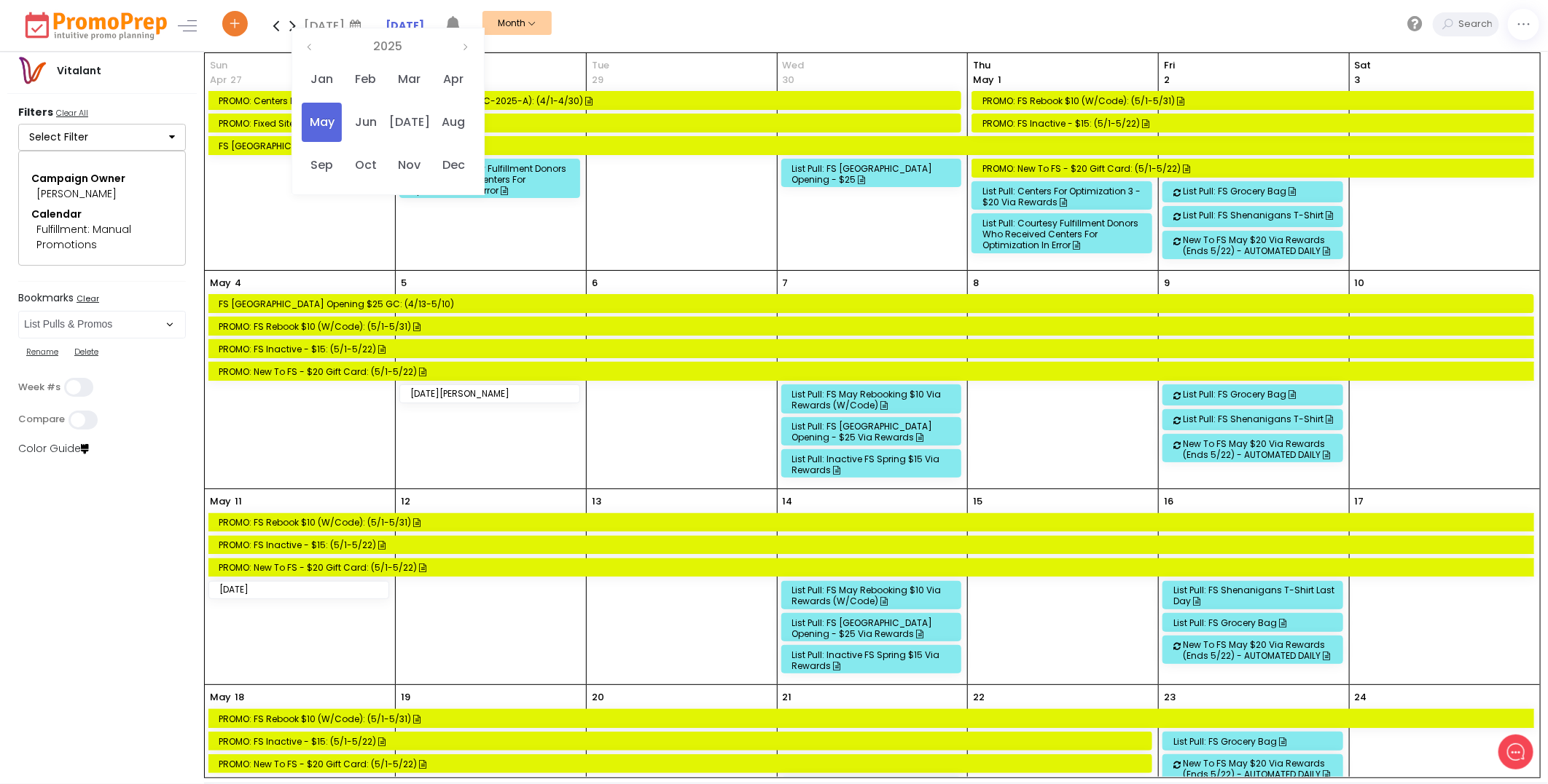
click at [879, 631] on div "List Pull: FS [GEOGRAPHIC_DATA] Opening - $25 via Rewards" at bounding box center [873, 628] width 163 height 22
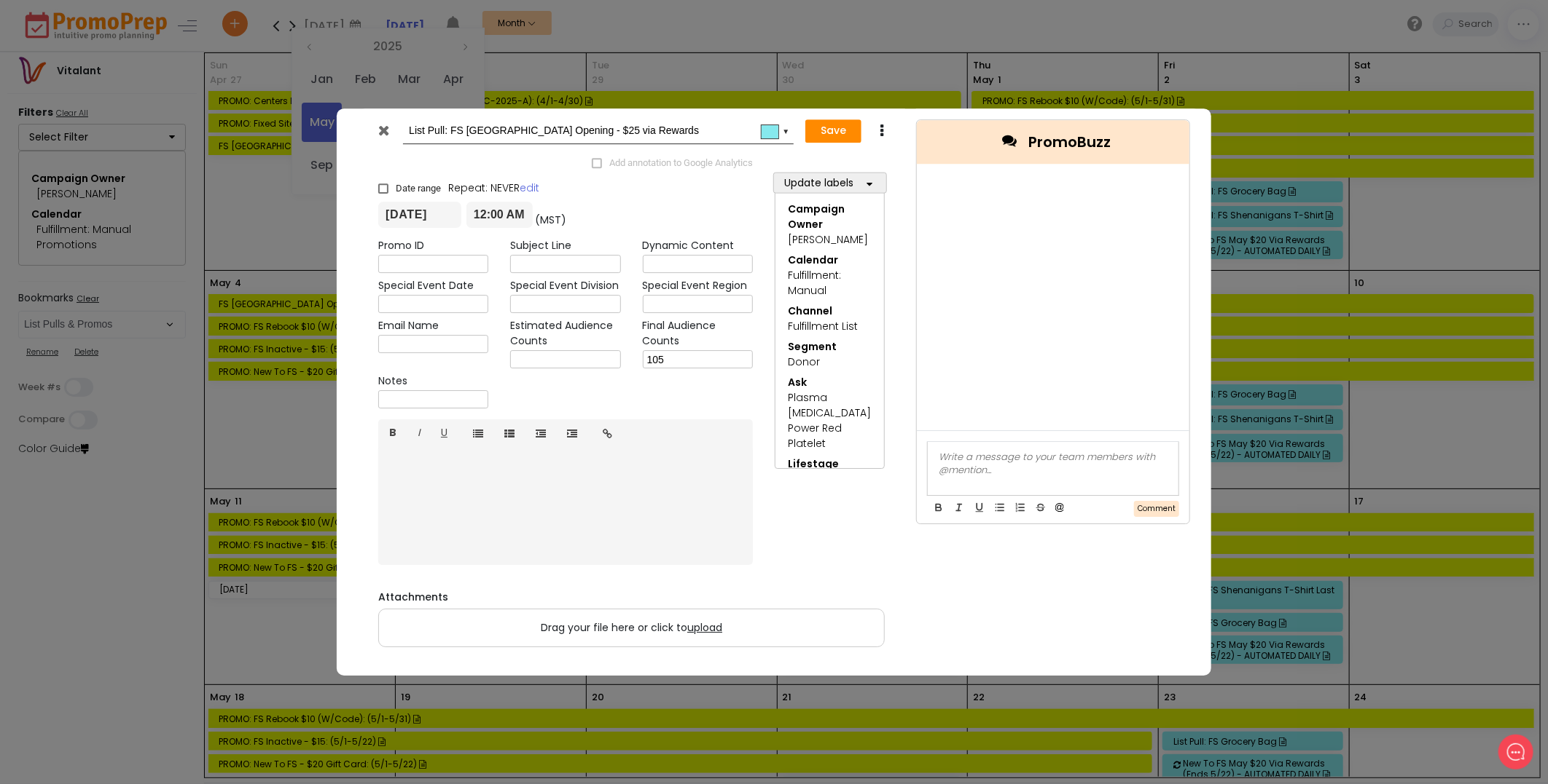
click at [383, 128] on icon at bounding box center [384, 131] width 11 height 15
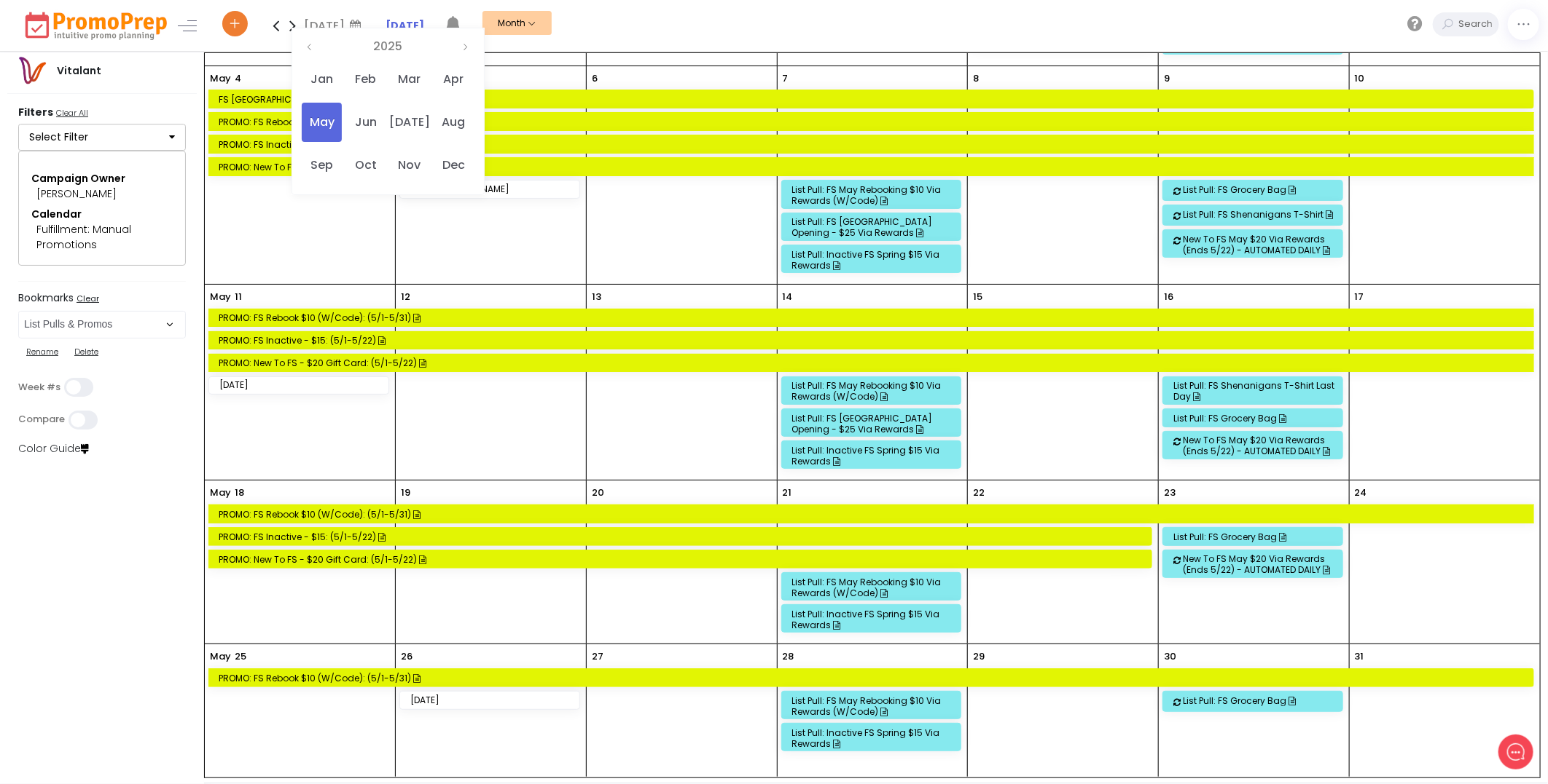
scroll to position [219, 0]
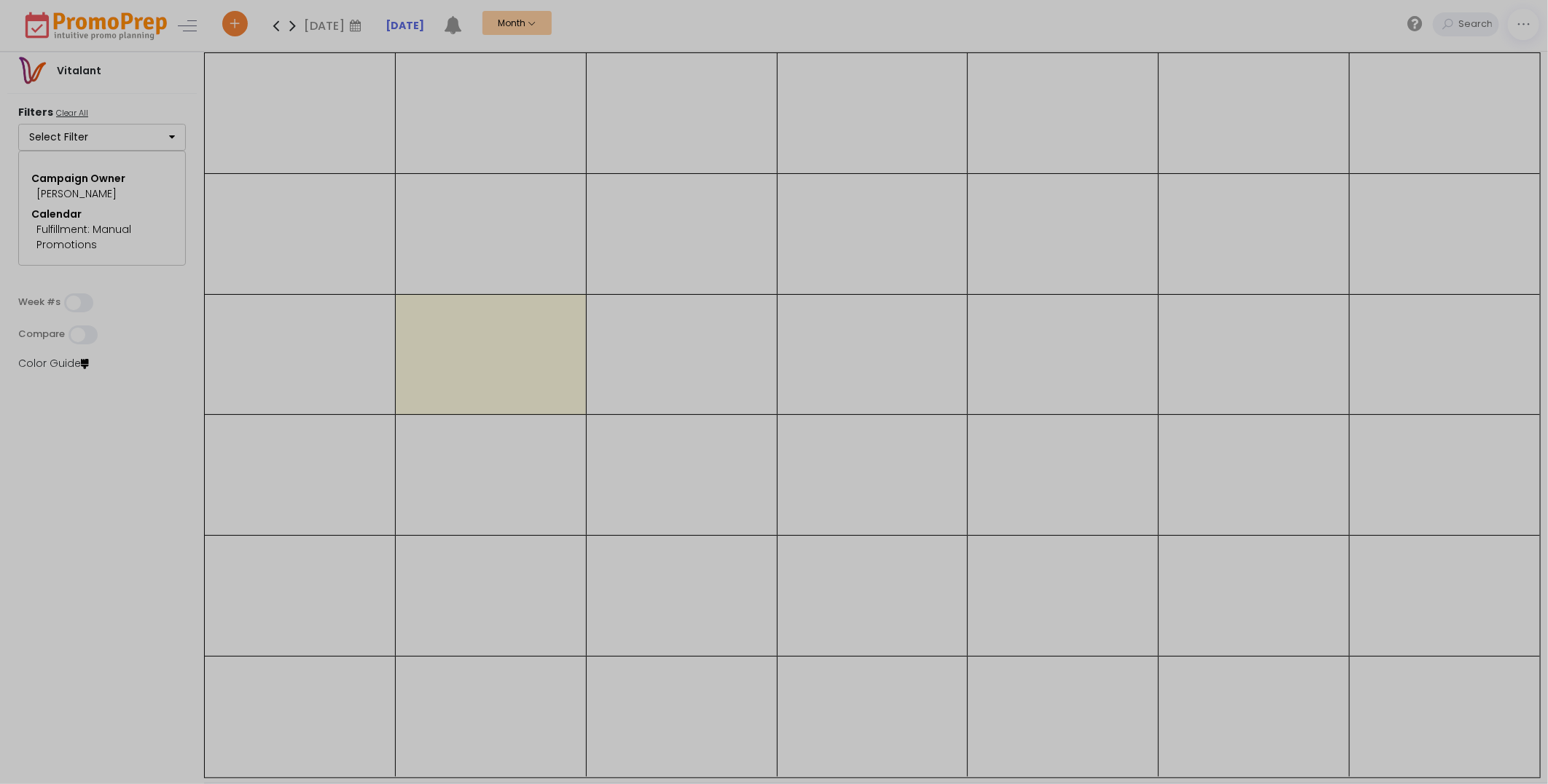
select select "237"
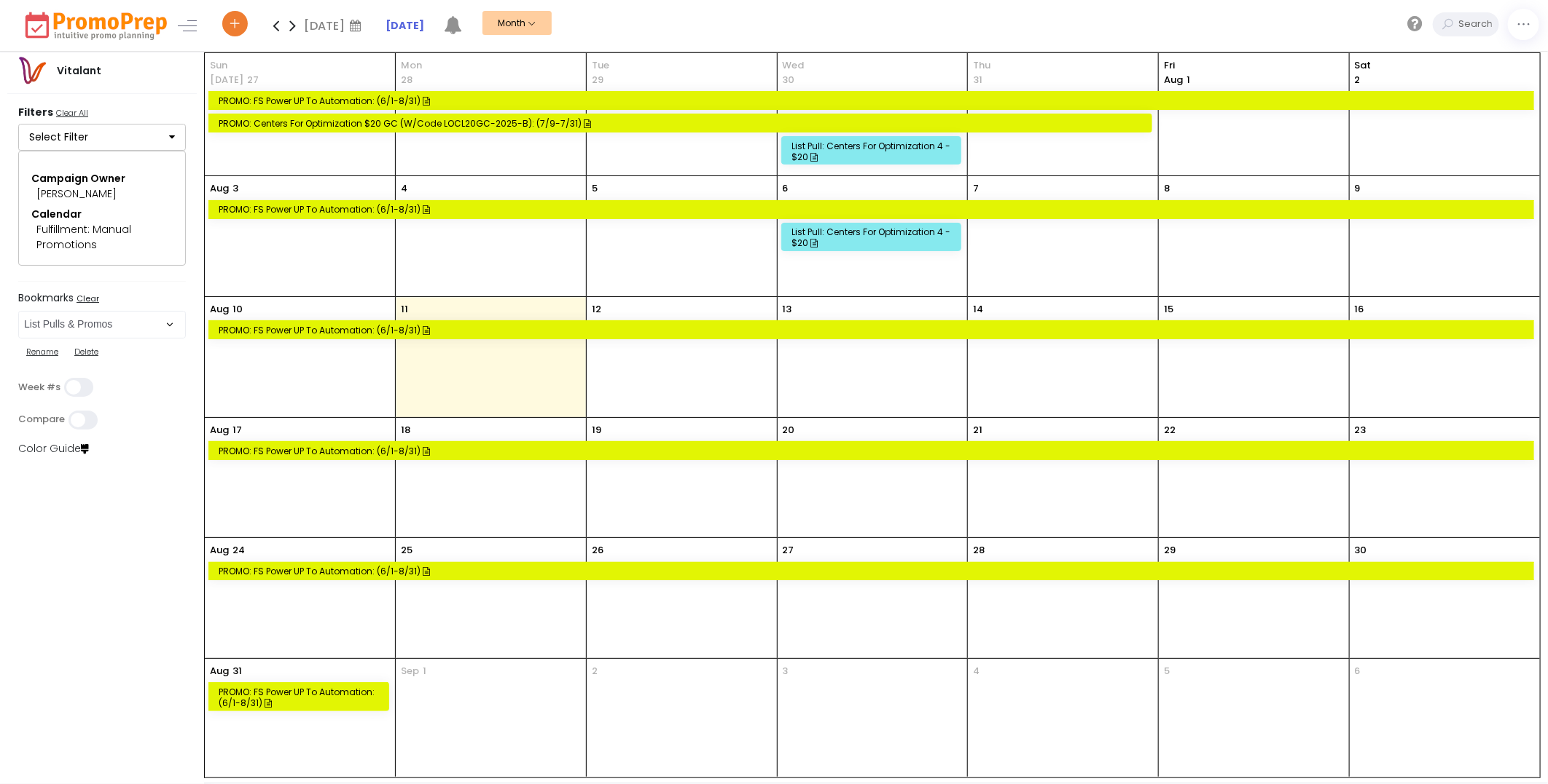
click at [287, 29] on icon at bounding box center [292, 25] width 16 height 29
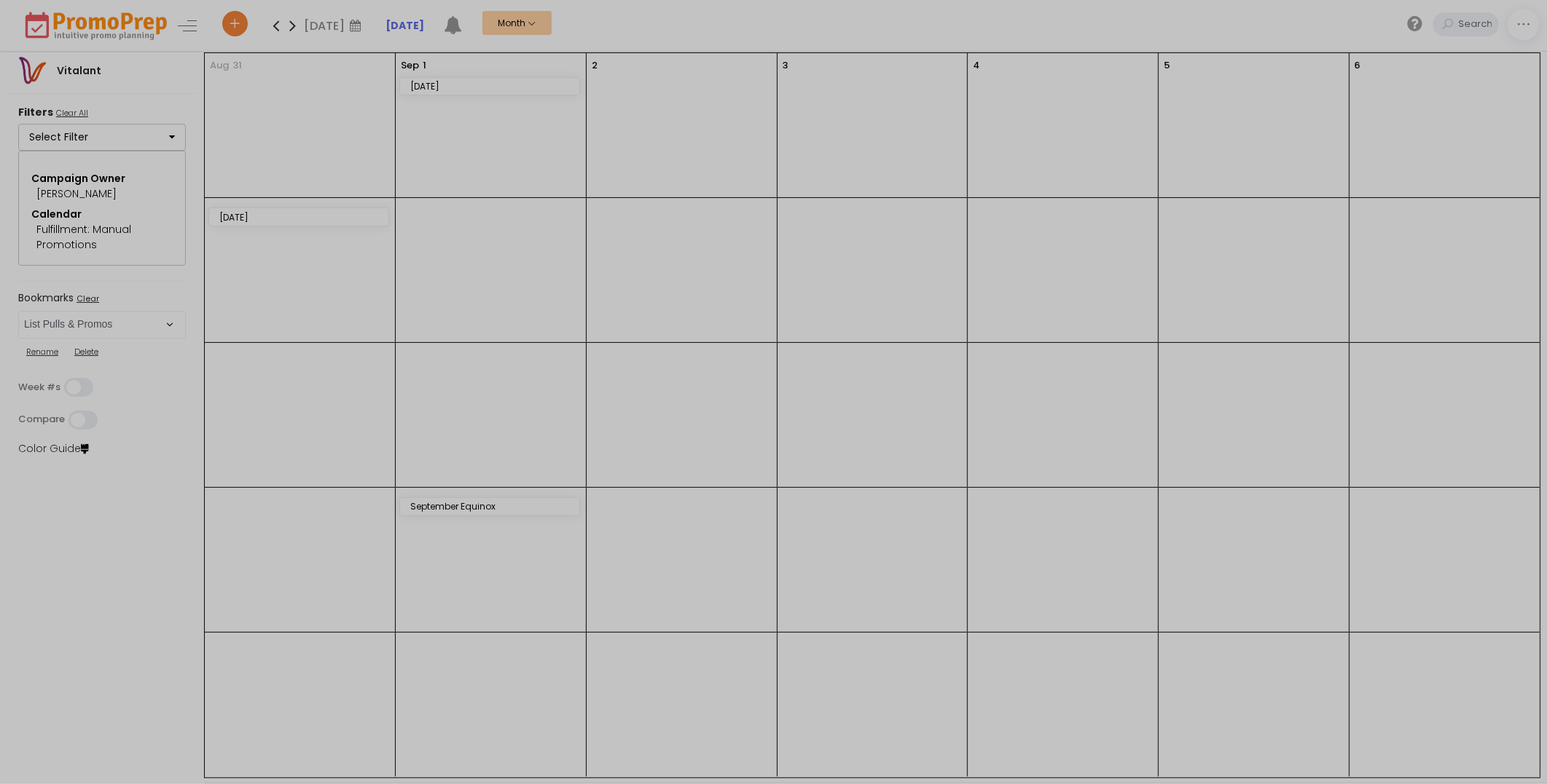
click at [281, 29] on div at bounding box center [774, 392] width 1548 height 784
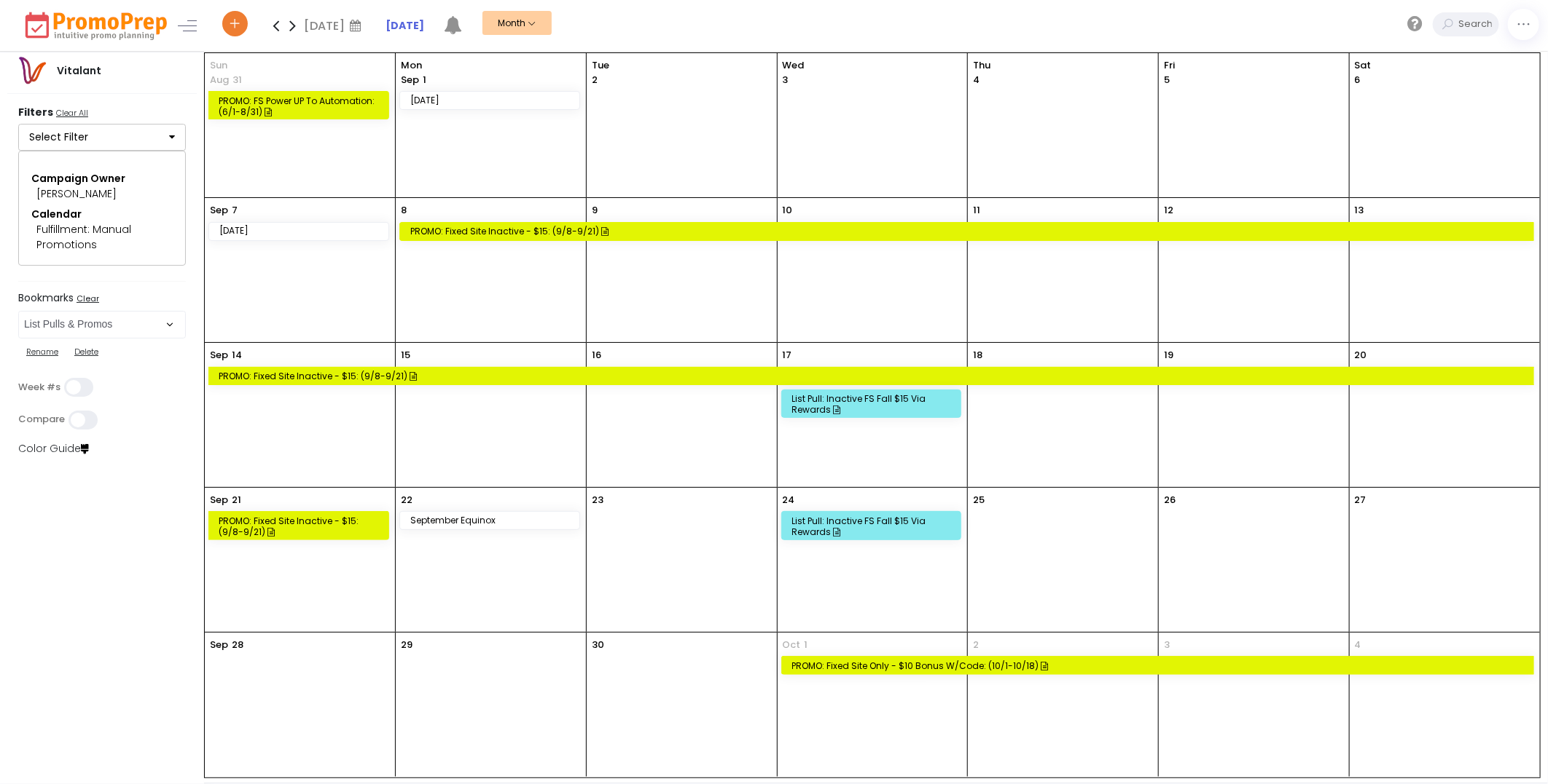
click at [279, 29] on icon at bounding box center [276, 25] width 16 height 29
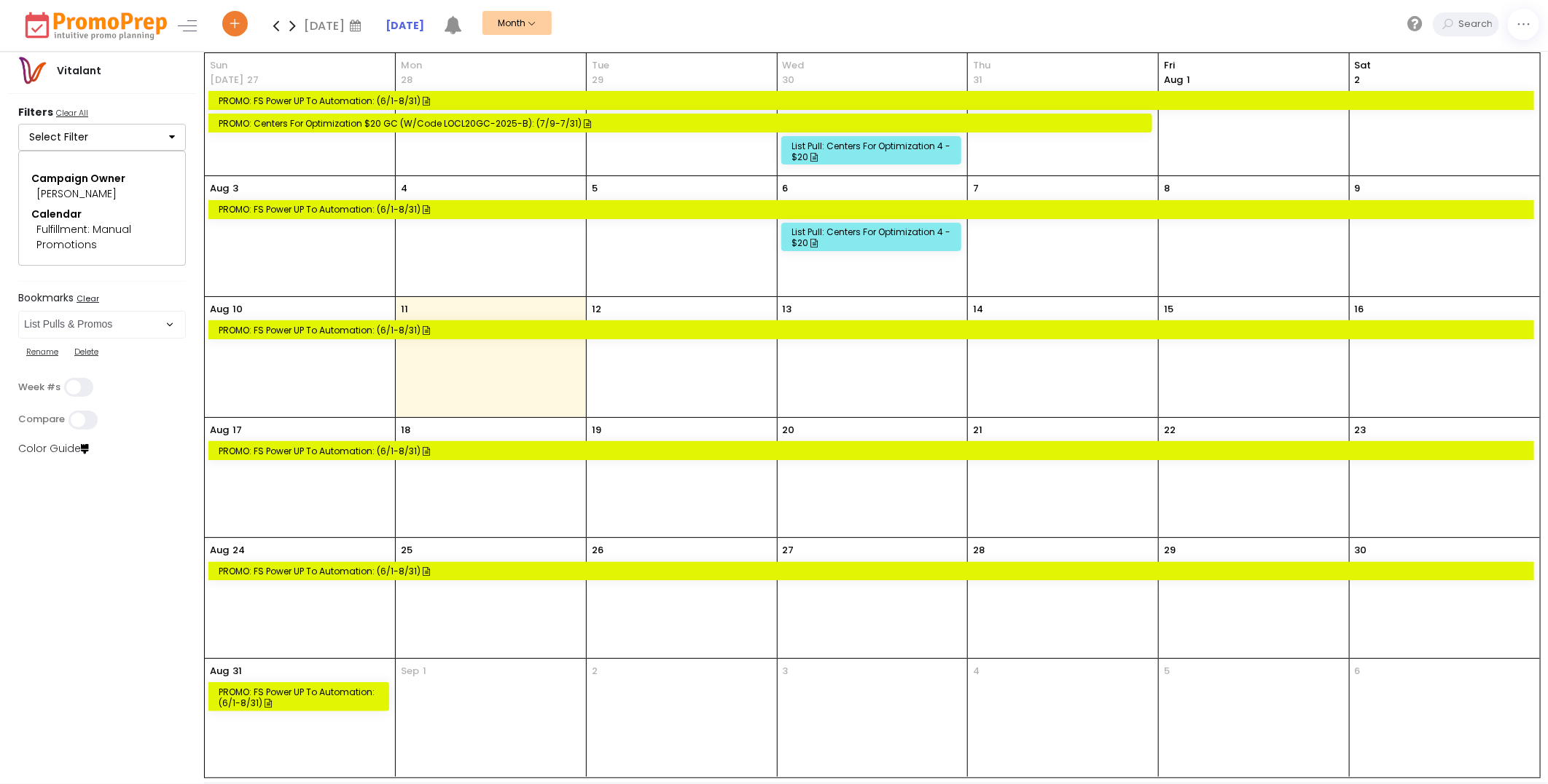
click at [275, 29] on icon at bounding box center [276, 25] width 16 height 29
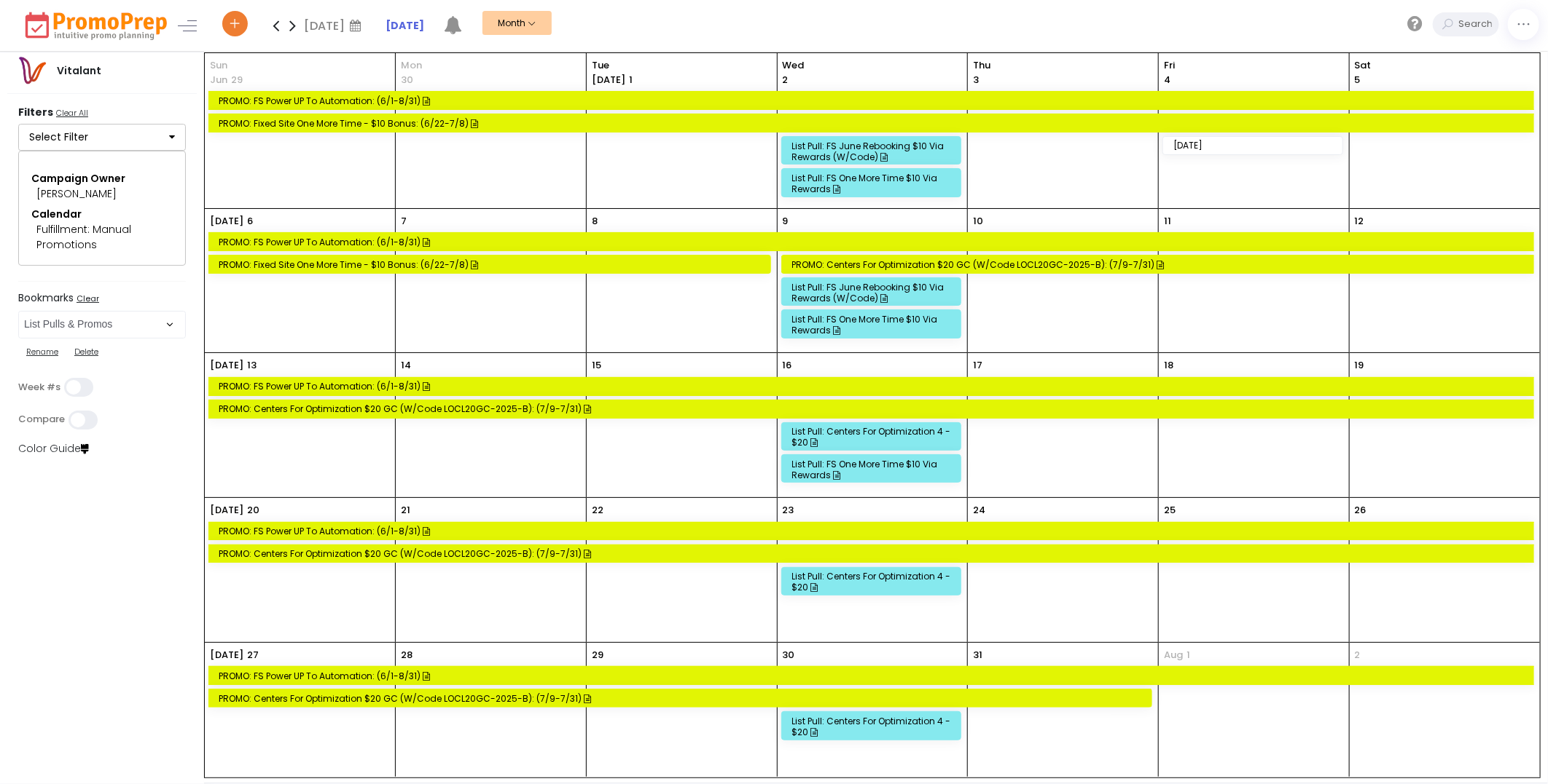
click at [275, 29] on icon at bounding box center [276, 25] width 16 height 29
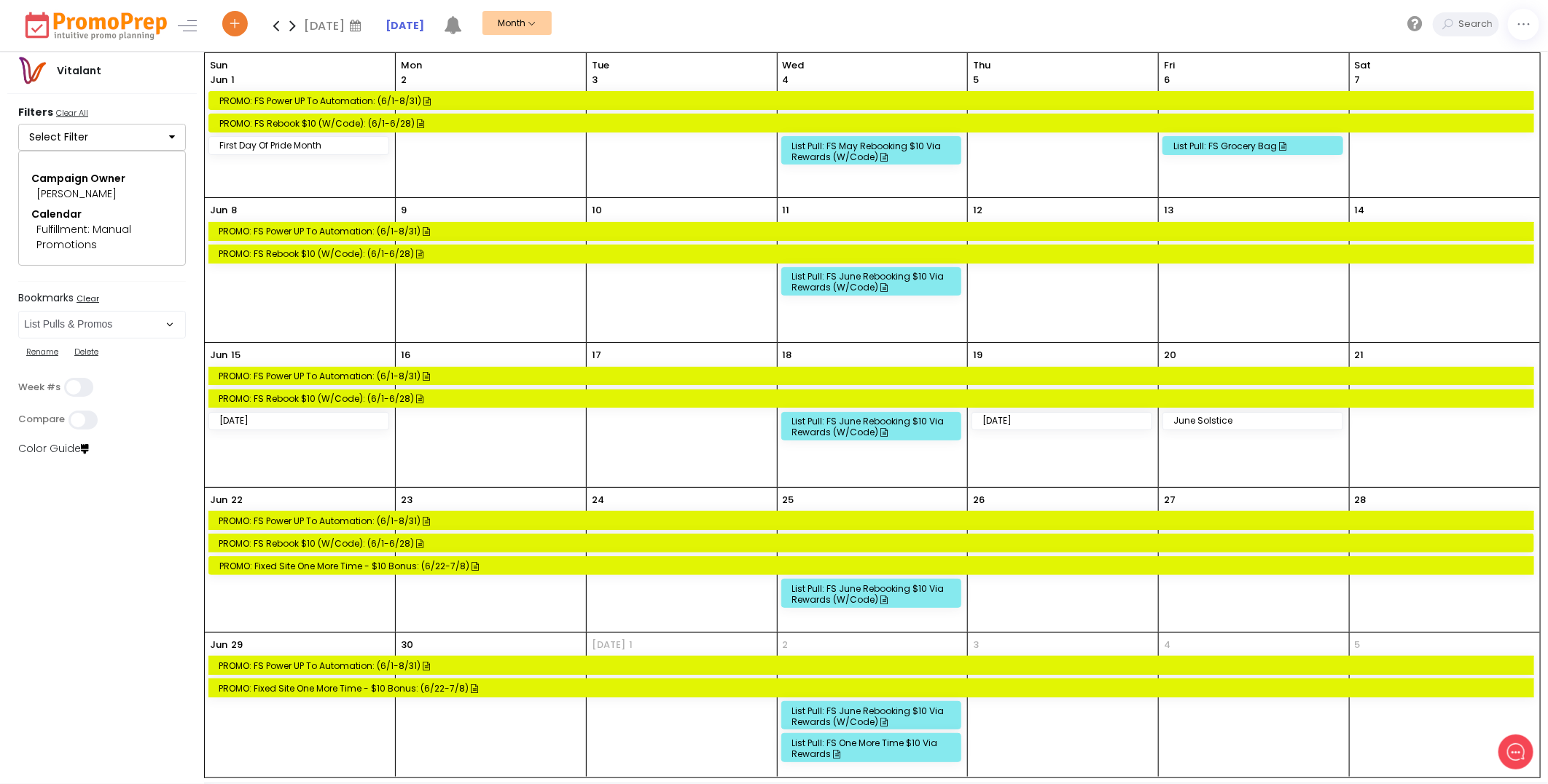
click at [876, 744] on div "List Pull: FS One More Time $10 via Rewards" at bounding box center [873, 748] width 163 height 22
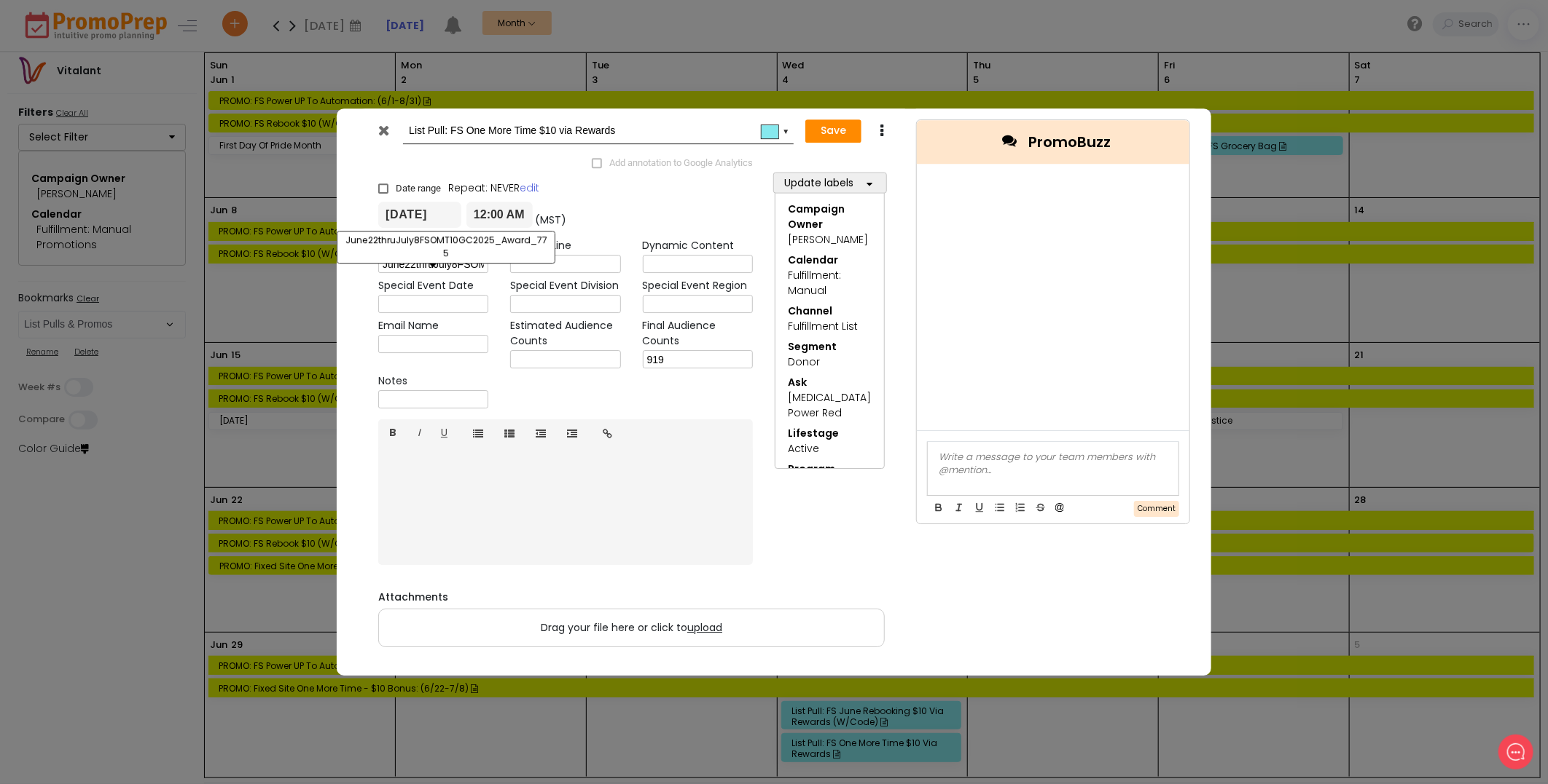
click at [452, 261] on input "June22thruJuly8FSOMT10GC2025_Award_775" at bounding box center [433, 264] width 110 height 18
click at [384, 129] on icon at bounding box center [384, 131] width 11 height 15
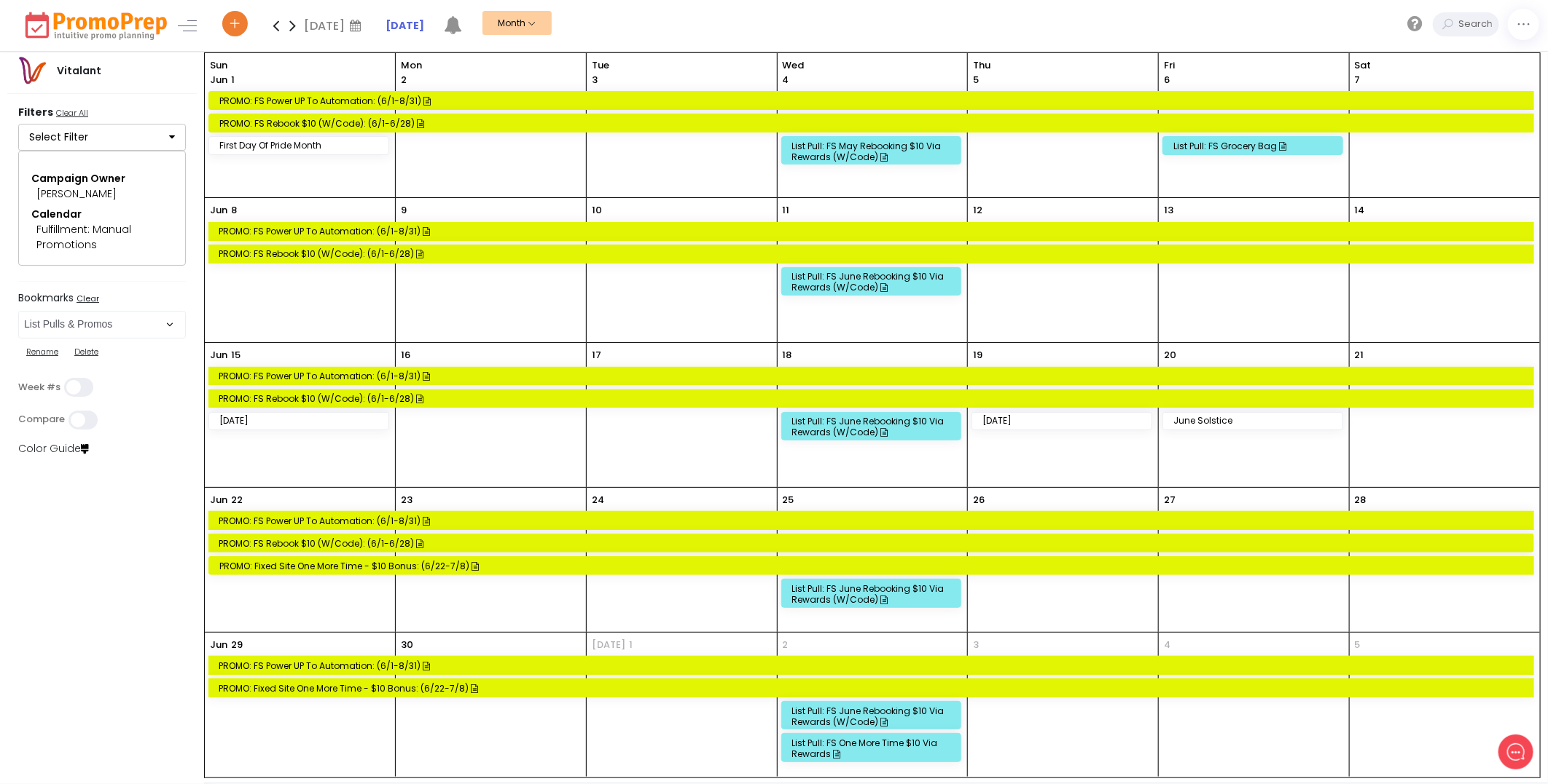
click at [917, 741] on div "List Pull: FS One More Time $10 via Rewards" at bounding box center [873, 748] width 163 height 22
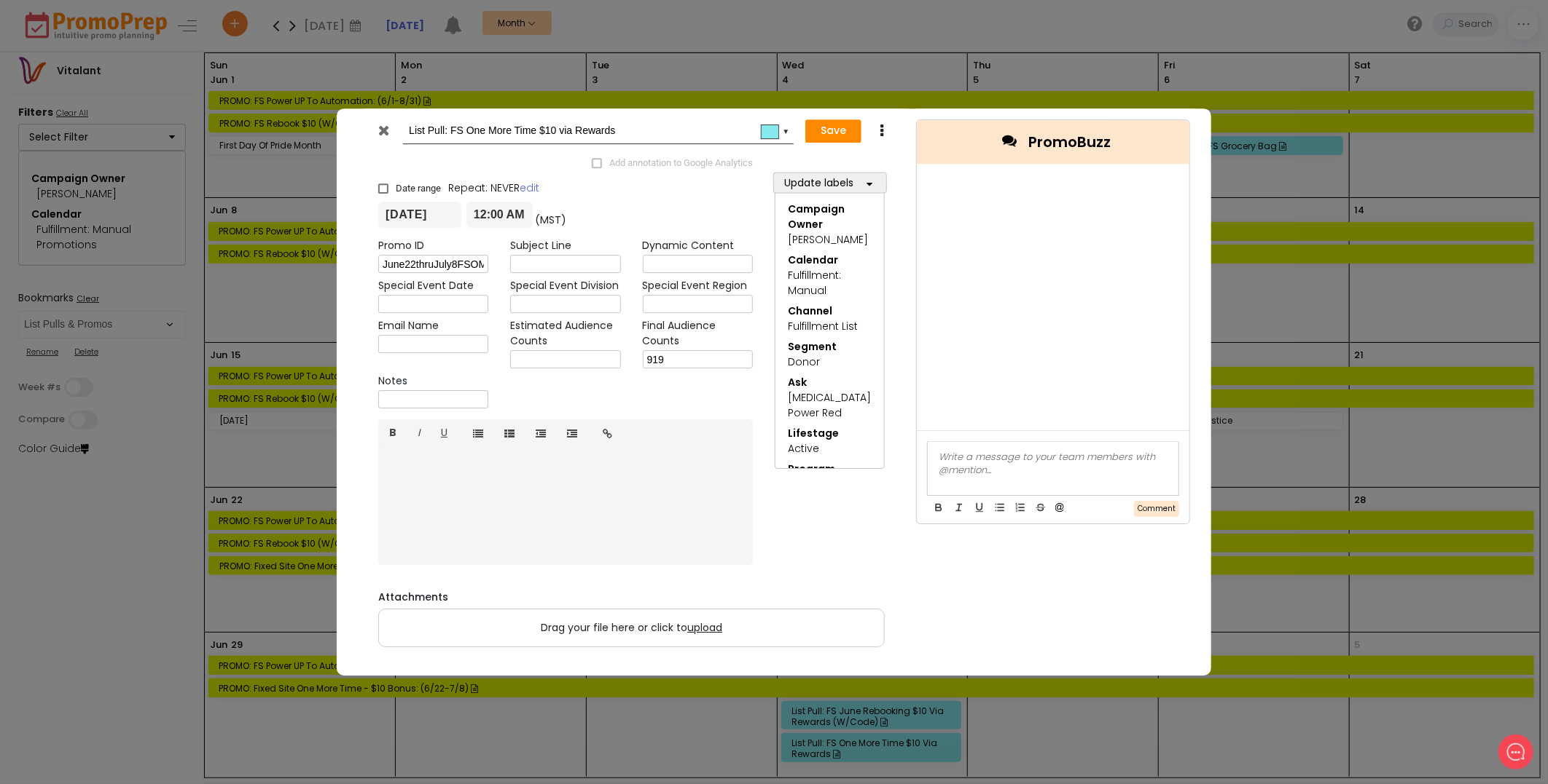
click at [383, 133] on icon at bounding box center [384, 131] width 11 height 15
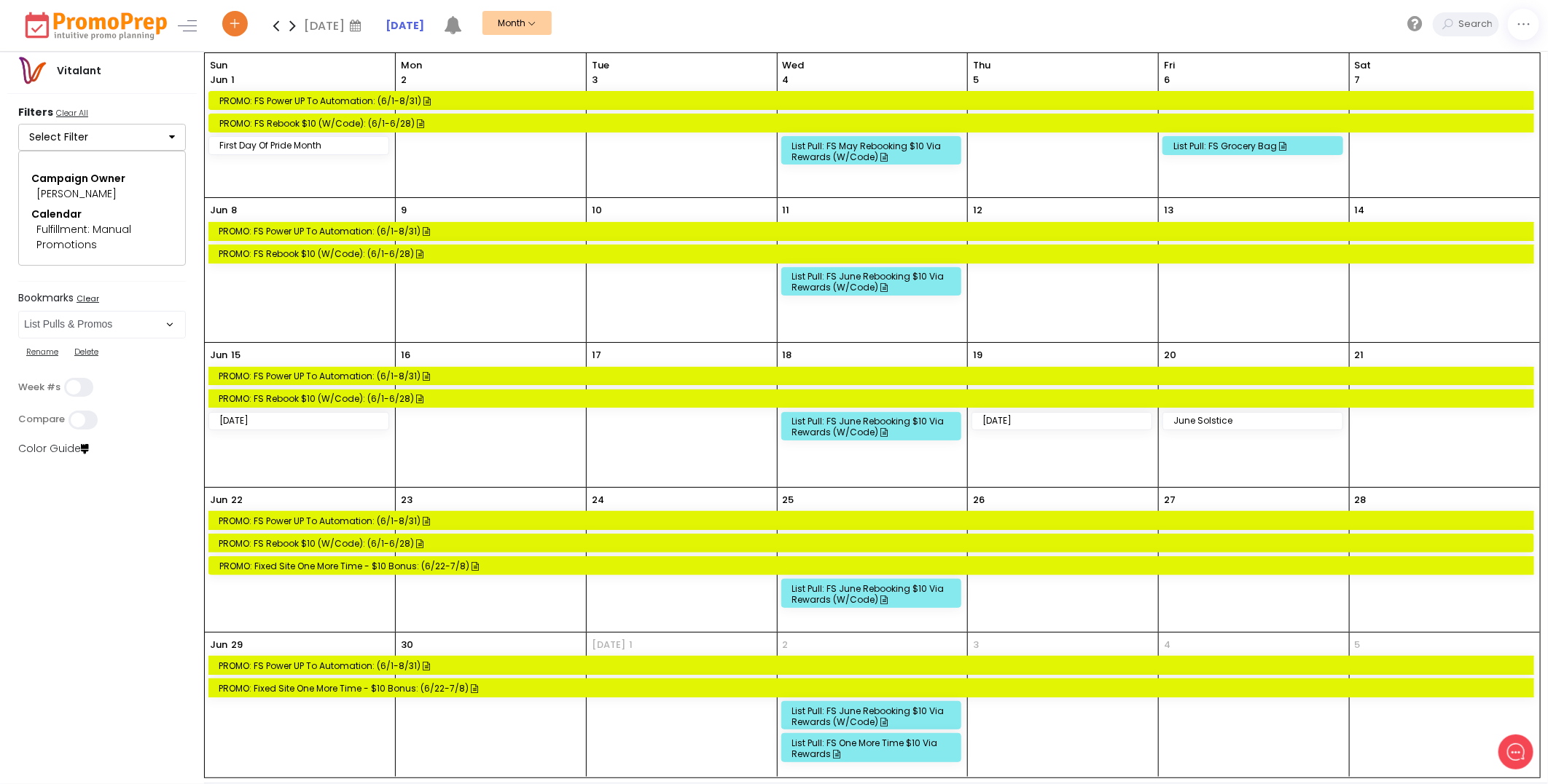
click at [293, 28] on icon at bounding box center [292, 25] width 16 height 29
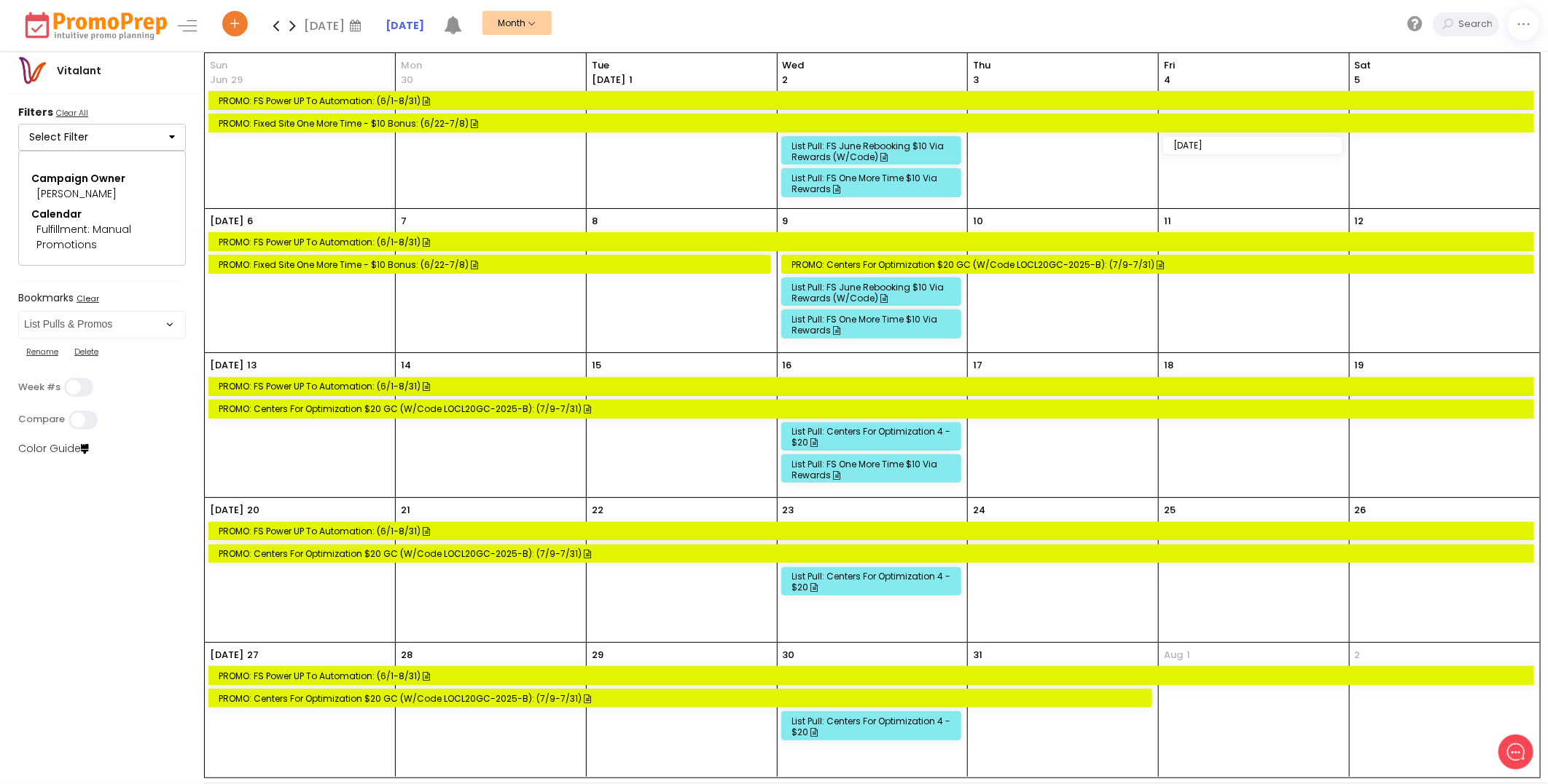
click at [885, 325] on div "List Pull: FS One More Time $10 via Rewards" at bounding box center [873, 324] width 163 height 22
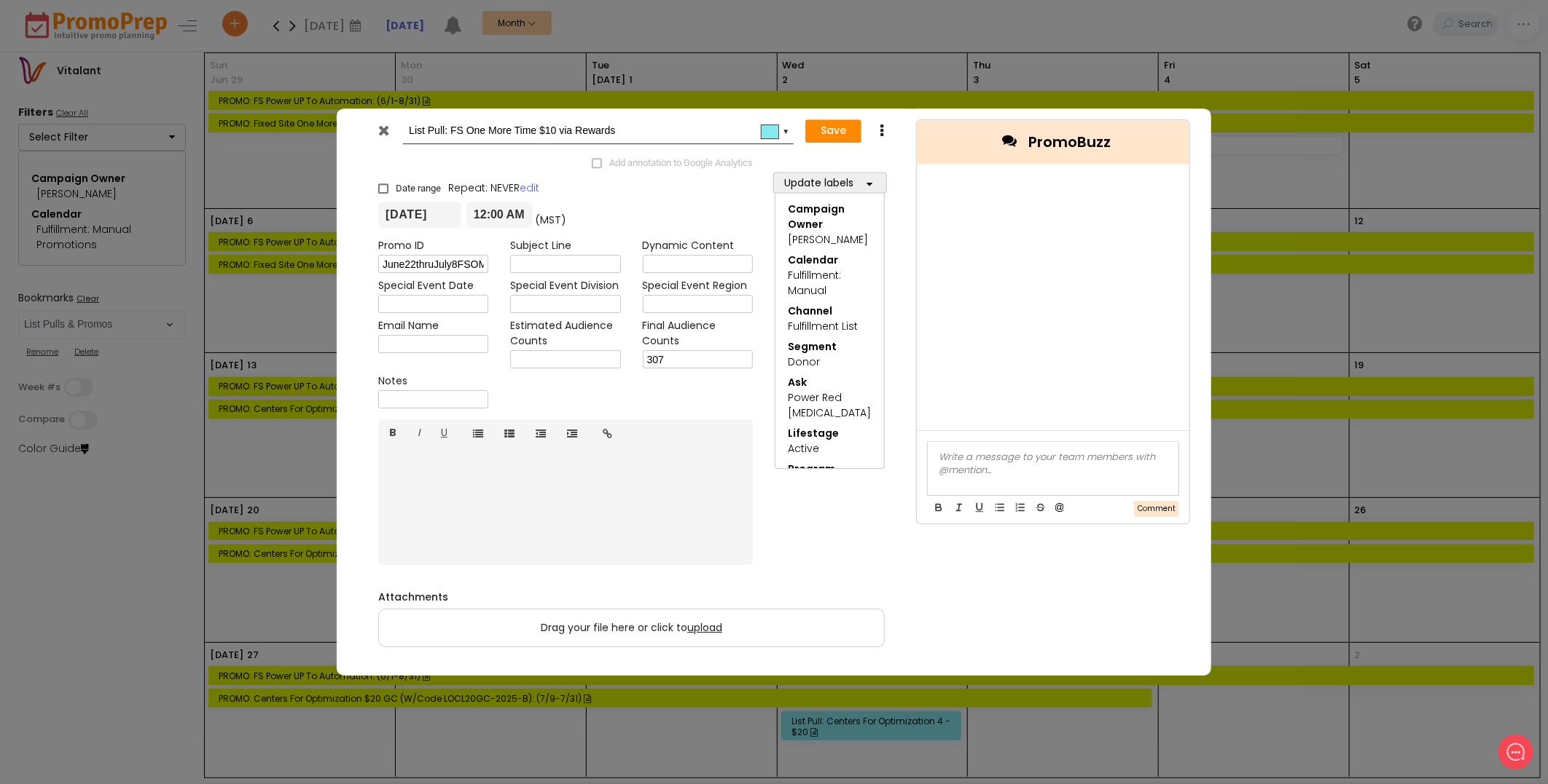
click at [384, 134] on icon at bounding box center [384, 131] width 11 height 15
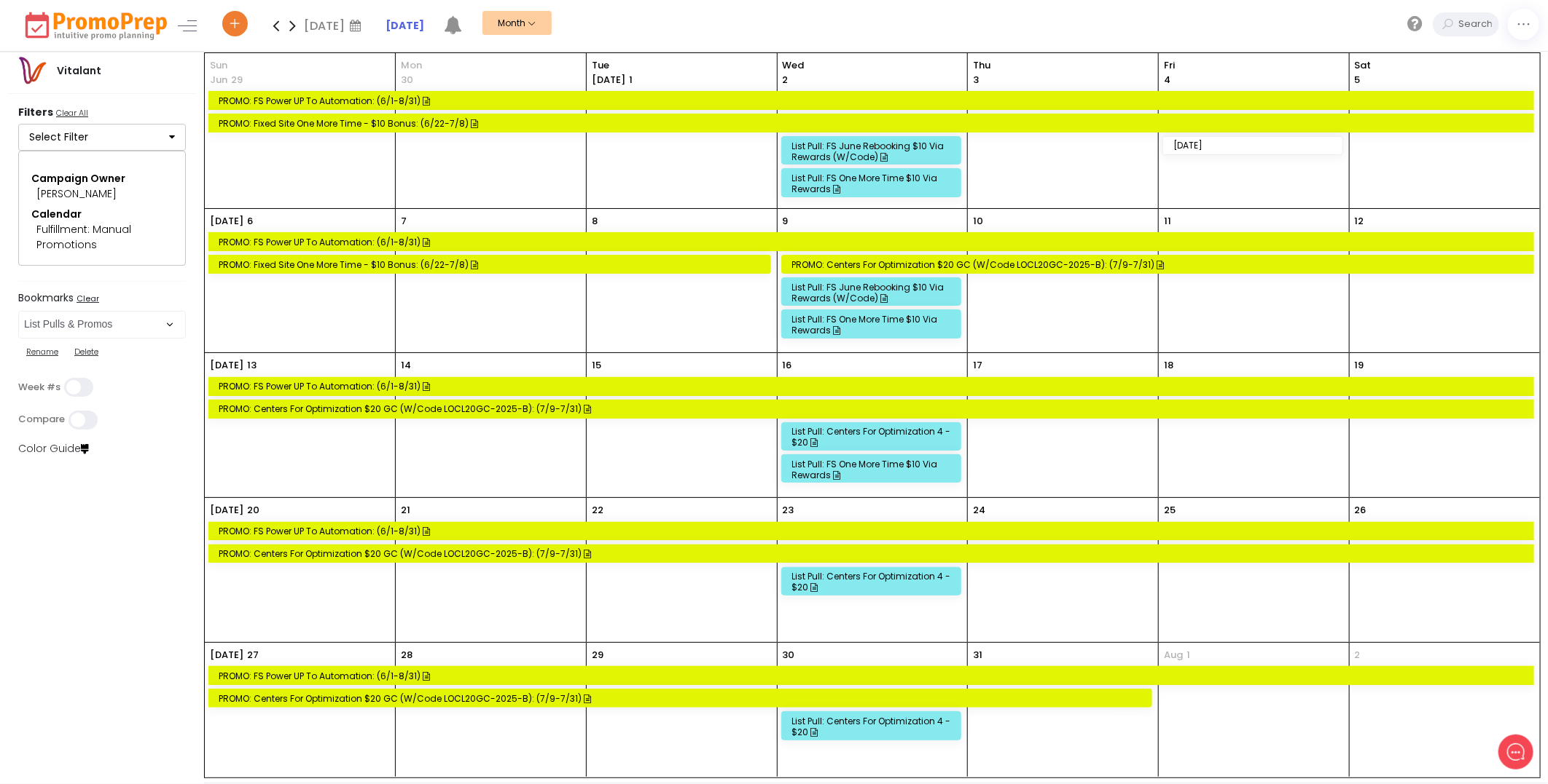
click at [867, 471] on div "List Pull: FS One More Time $10 via Rewards" at bounding box center [873, 469] width 163 height 22
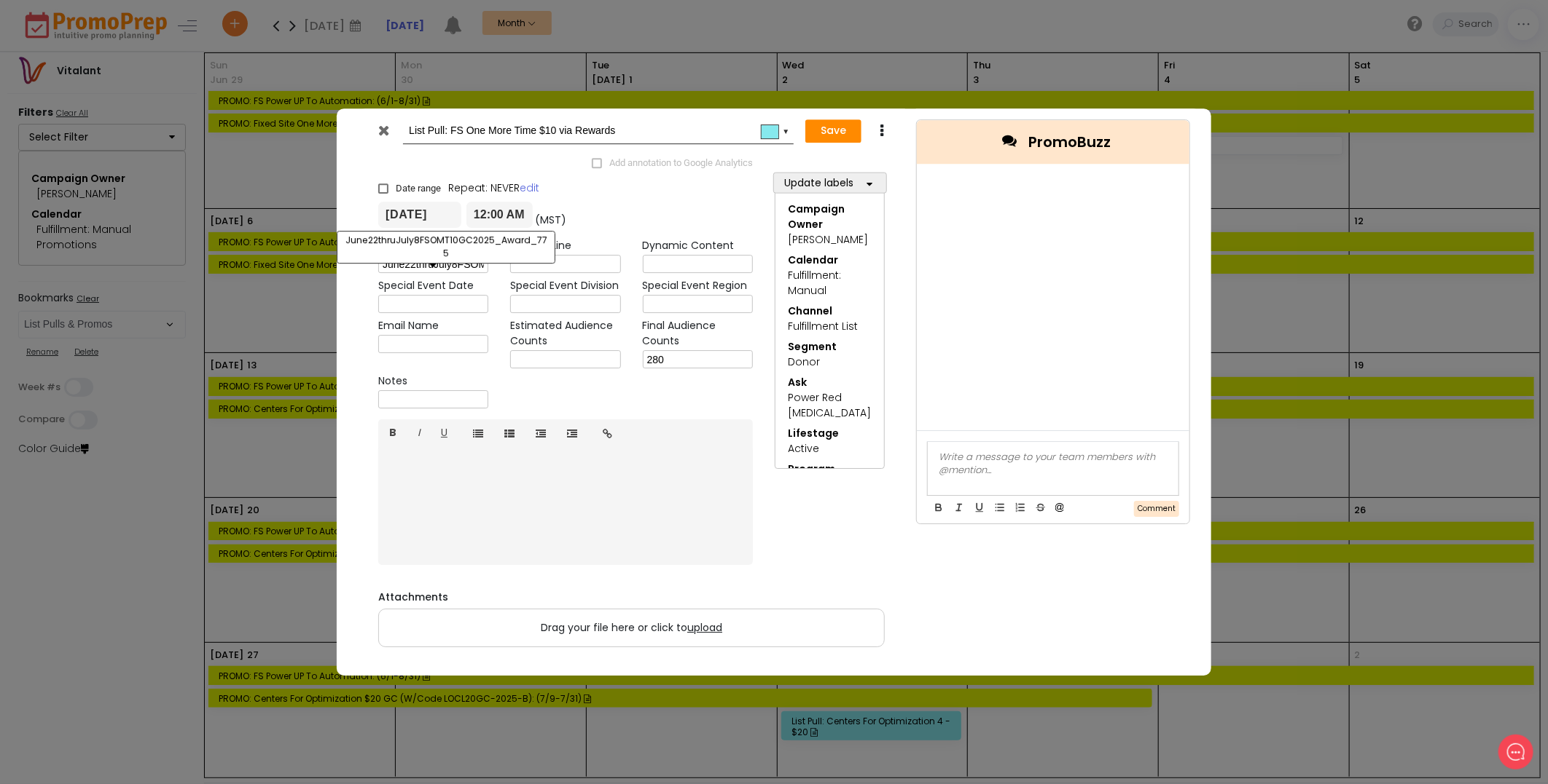
click at [439, 264] on input "June22thruJuly8FSOMT10GC2025_Award_775" at bounding box center [433, 264] width 110 height 18
click at [377, 121] on div "List Pull: FS One More Time $10 via Rewards #86e9ee ▼" at bounding box center [581, 131] width 427 height 27
click at [384, 126] on icon at bounding box center [384, 131] width 11 height 15
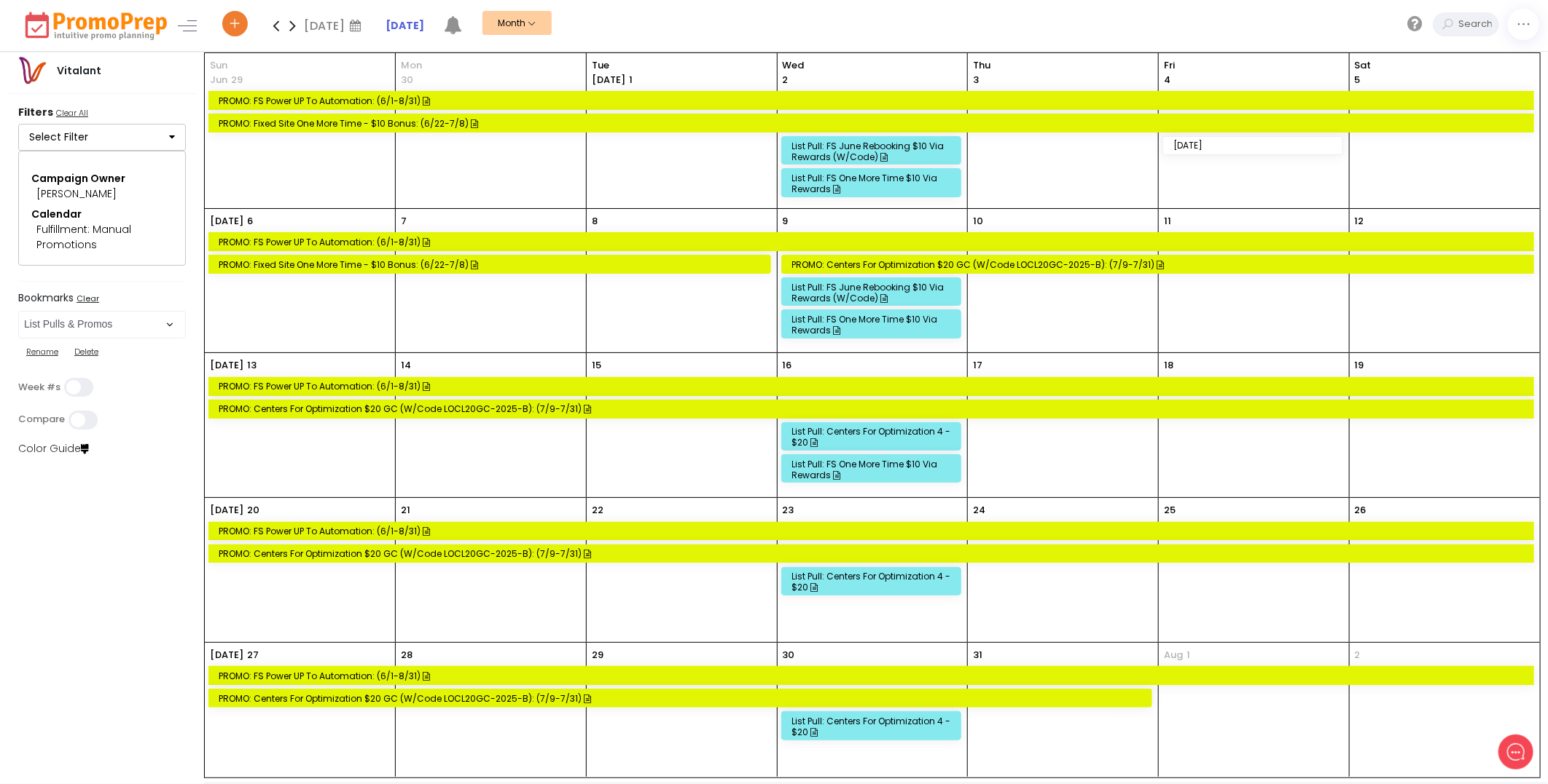
click at [901, 184] on div "List Pull: FS One More Time $10 via Rewards" at bounding box center [873, 183] width 163 height 22
